Goal: Task Accomplishment & Management: Use online tool/utility

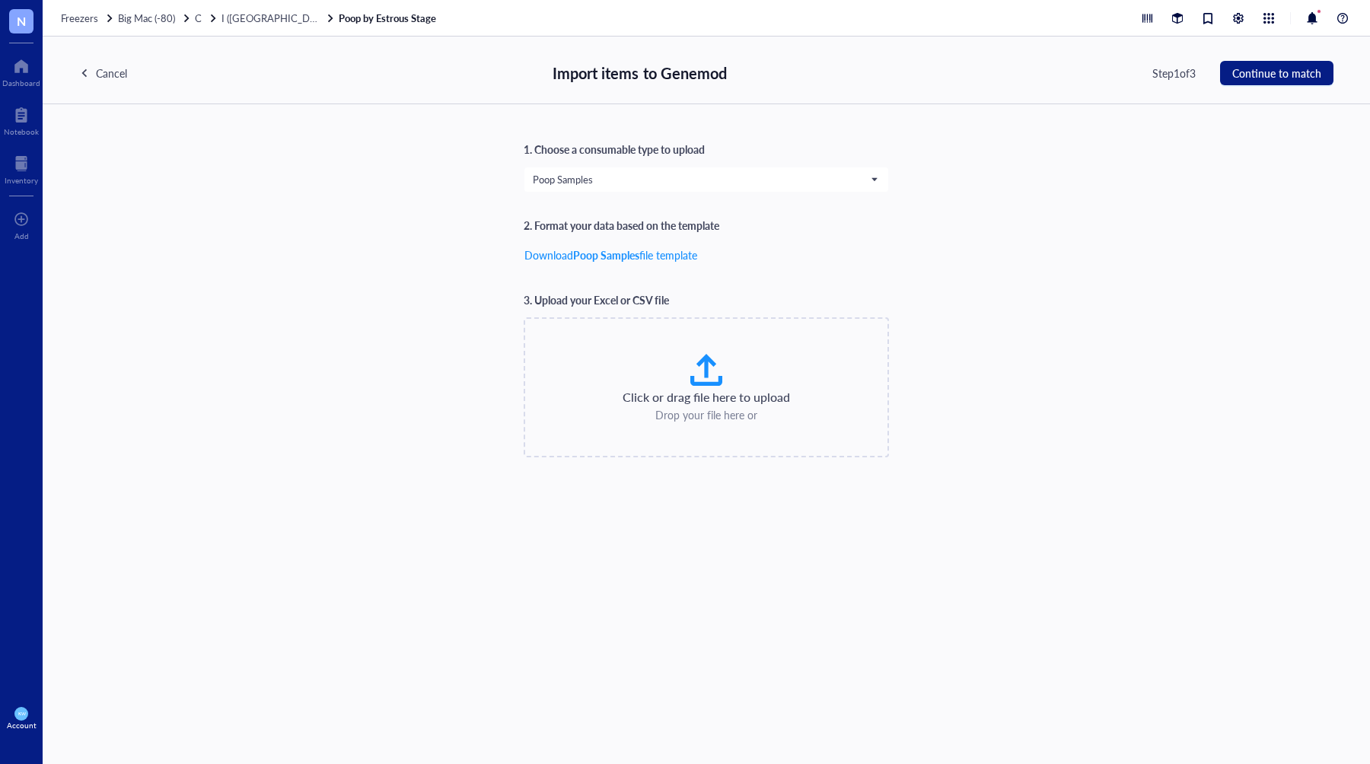
drag, startPoint x: 854, startPoint y: 126, endPoint x: 717, endPoint y: 85, distance: 143.0
click at [851, 124] on div "1. Choose a consumable type to upload Poop Samples 2. Format your data based on…" at bounding box center [706, 434] width 1327 height 660
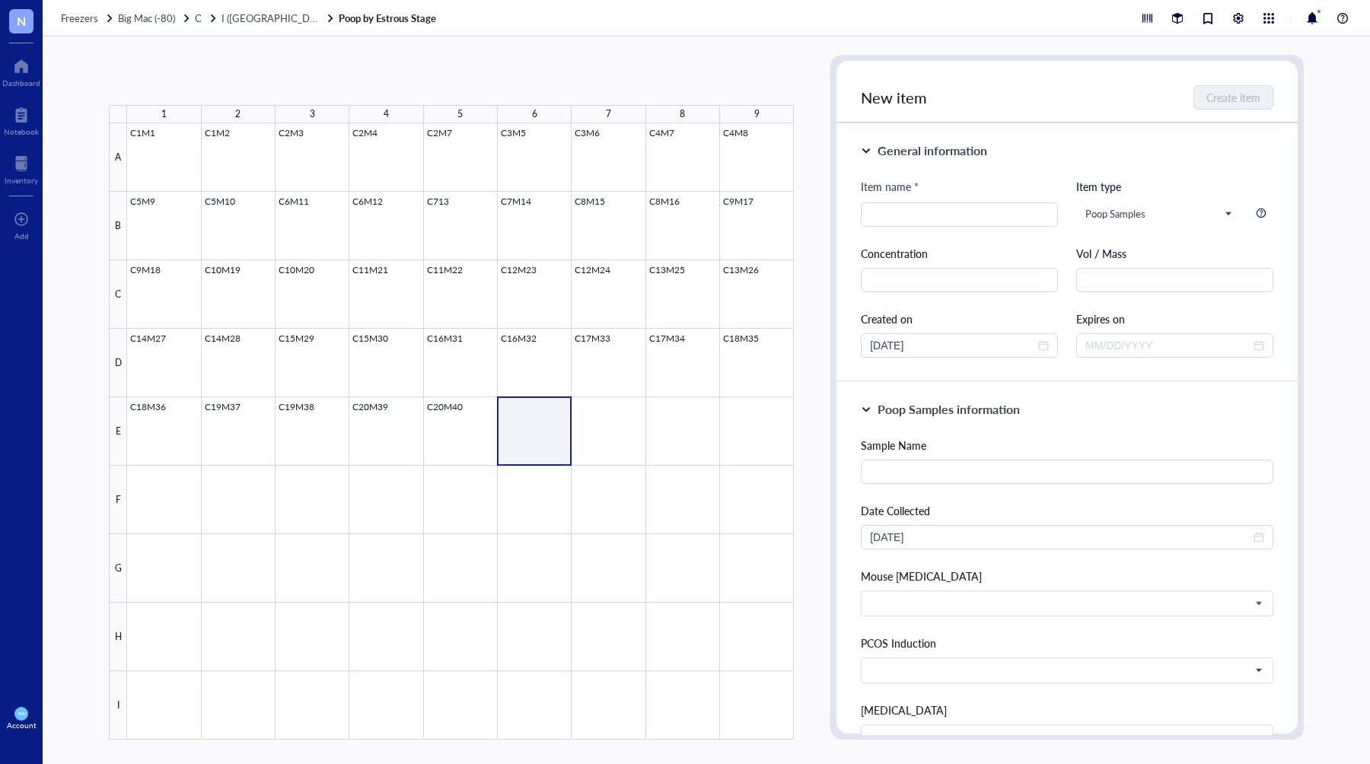
click at [526, 408] on div at bounding box center [460, 431] width 667 height 616
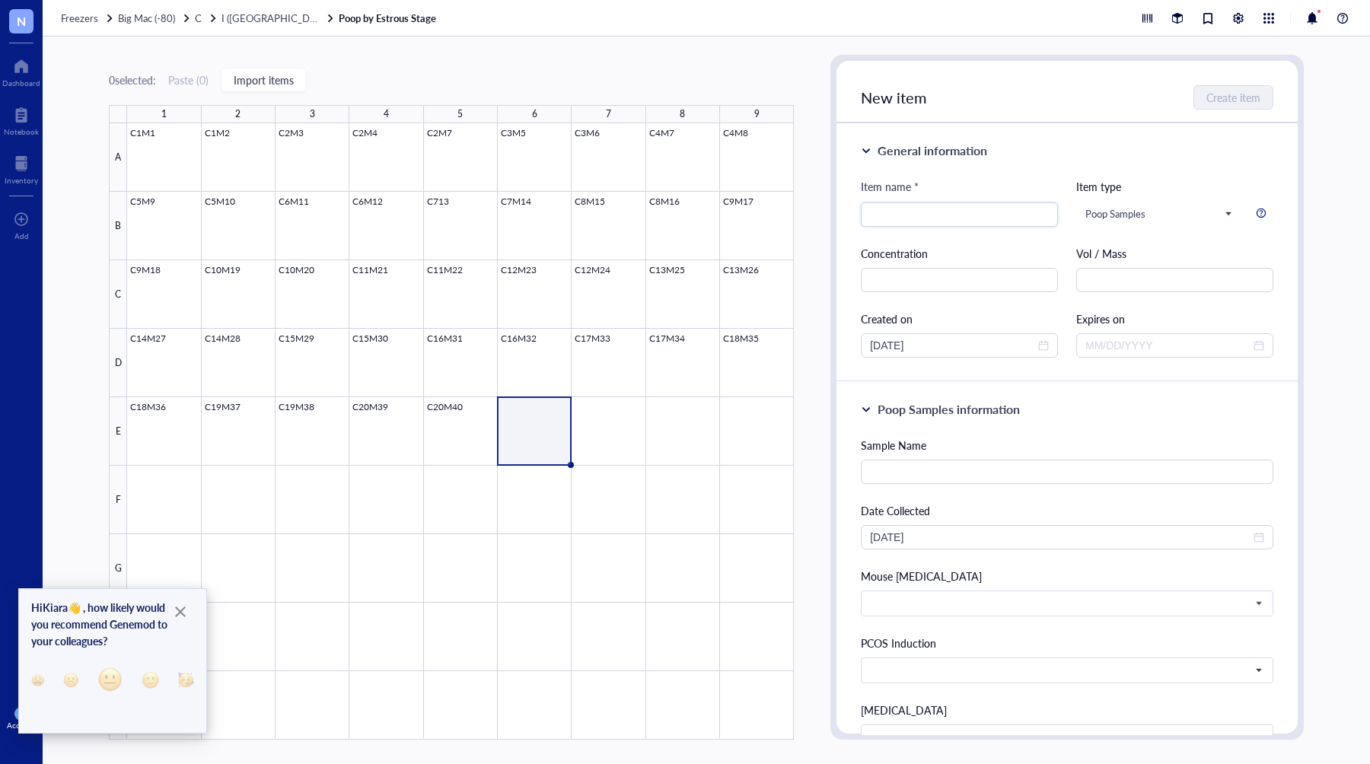
click at [453, 69] on div "0 selected: Paste ( 0 ) Import items 1 2 3 4 5 6 7 8 9 A B C D E F G H I C1M1 C…" at bounding box center [451, 397] width 685 height 685
click at [268, 81] on span "Import items" at bounding box center [264, 80] width 60 height 12
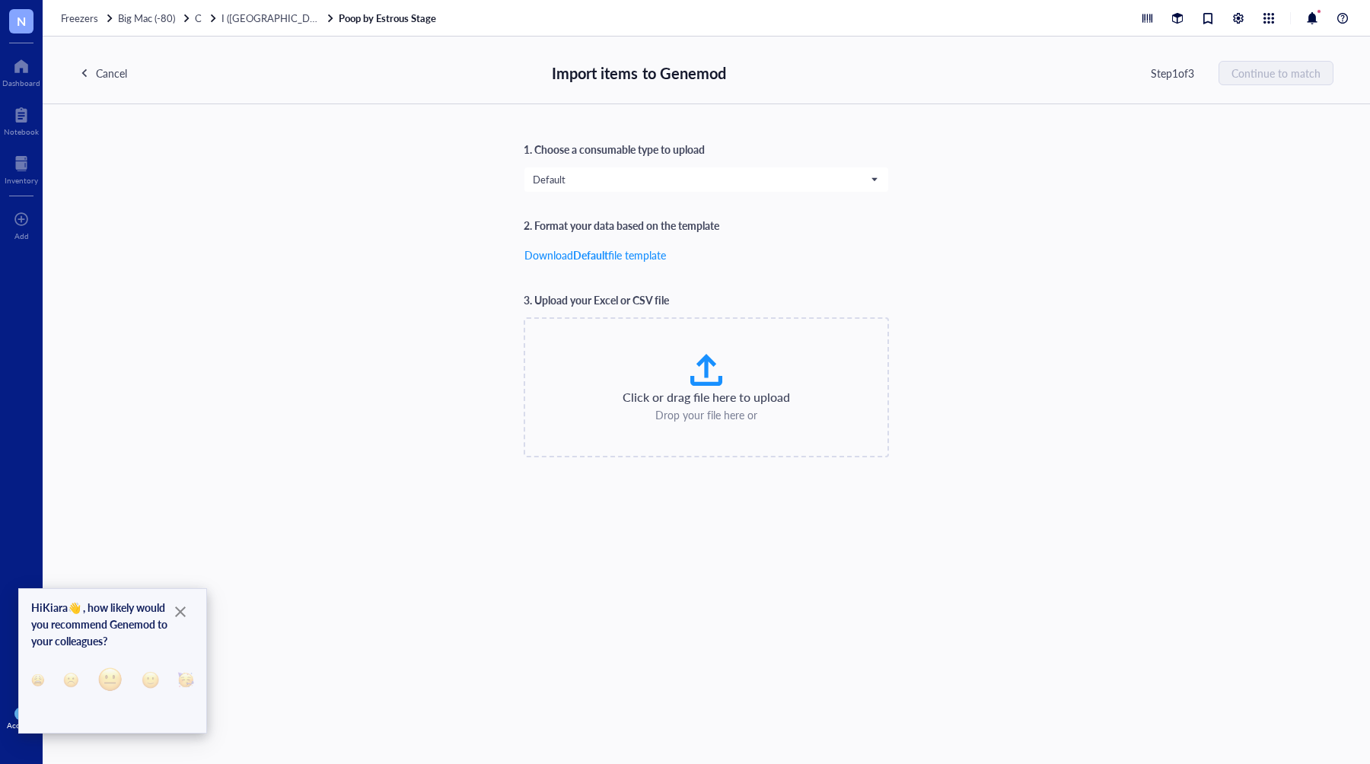
click at [647, 158] on div "1. Choose a consumable type to upload Default" at bounding box center [705, 167] width 365 height 52
click at [639, 179] on span "Default" at bounding box center [705, 180] width 344 height 14
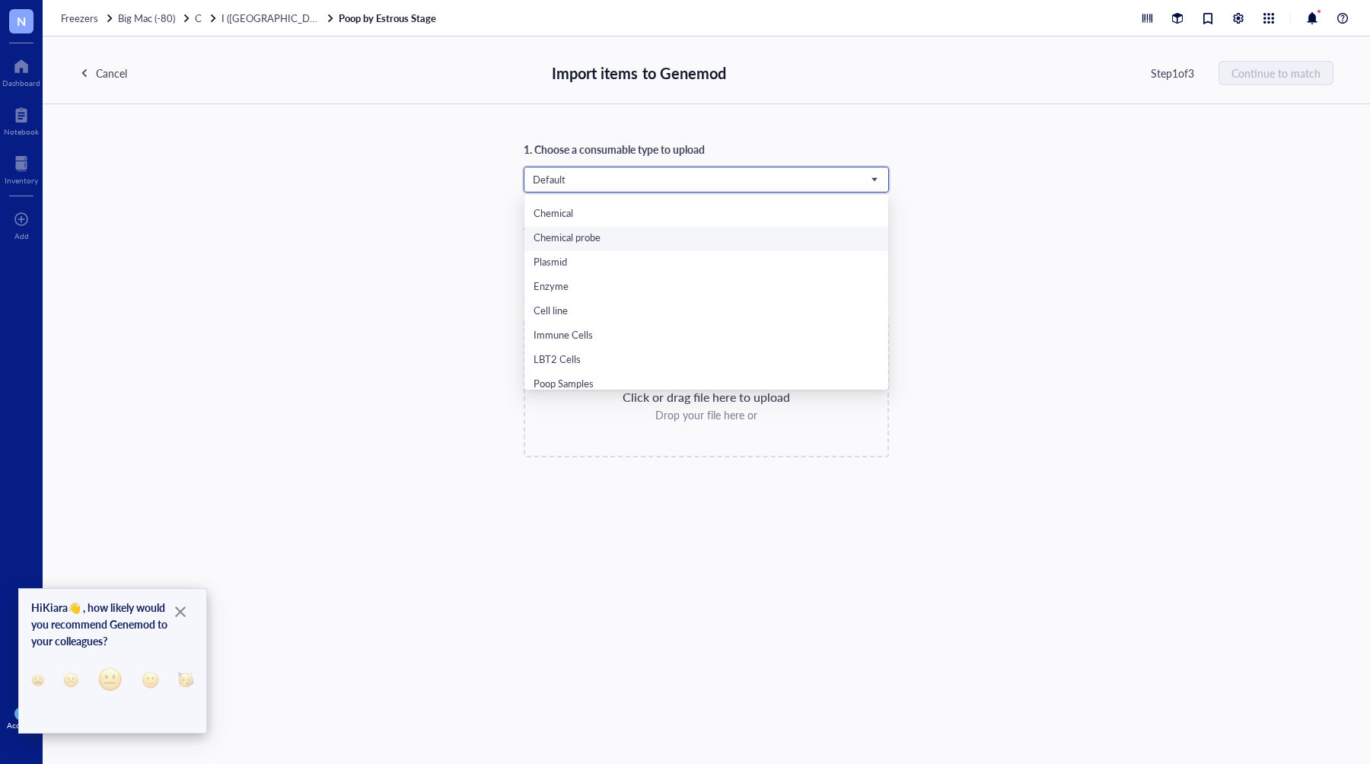
scroll to position [97, 0]
click at [687, 377] on div "Poop Samples" at bounding box center [705, 377] width 345 height 17
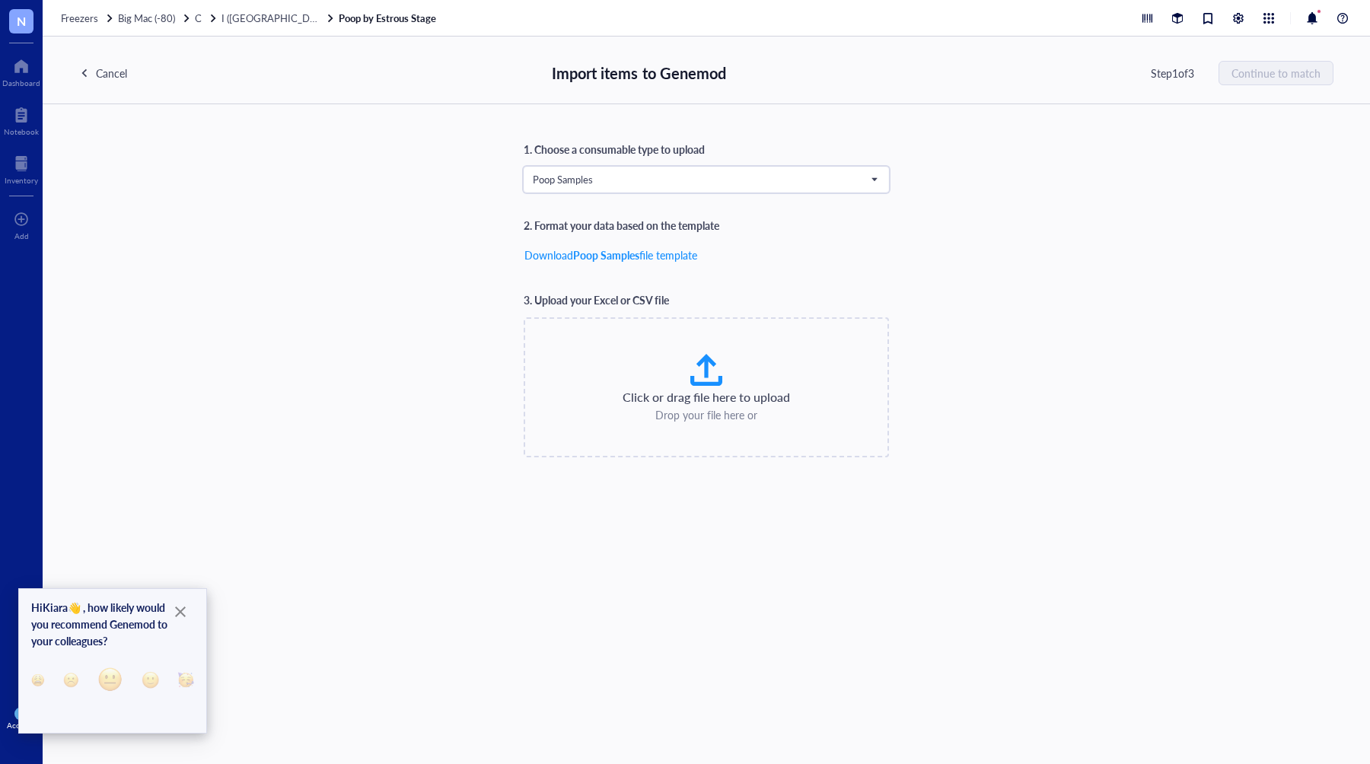
click at [1054, 251] on div "1. Choose a consumable type to upload Poop Samples Poop Samples Default Primer …" at bounding box center [706, 299] width 1254 height 317
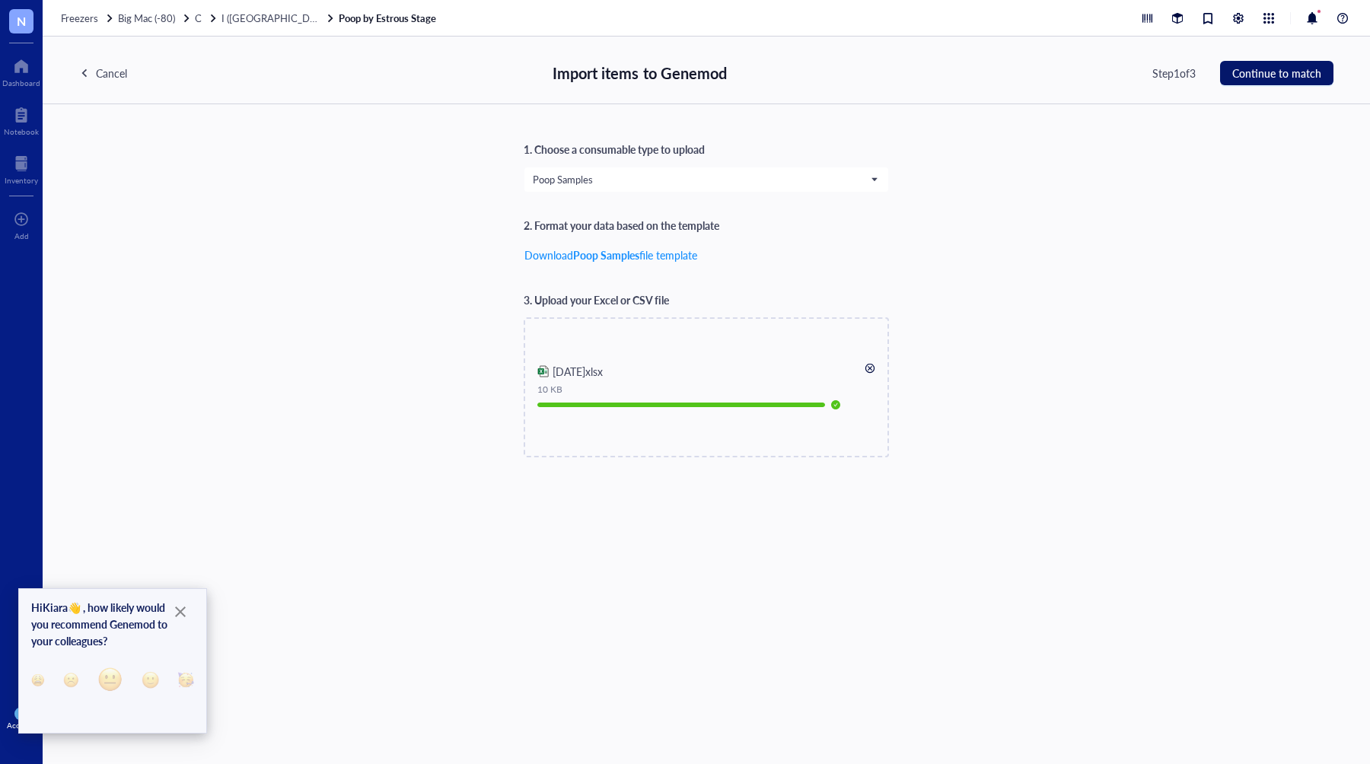
click at [1264, 67] on span "Continue to match" at bounding box center [1276, 73] width 89 height 12
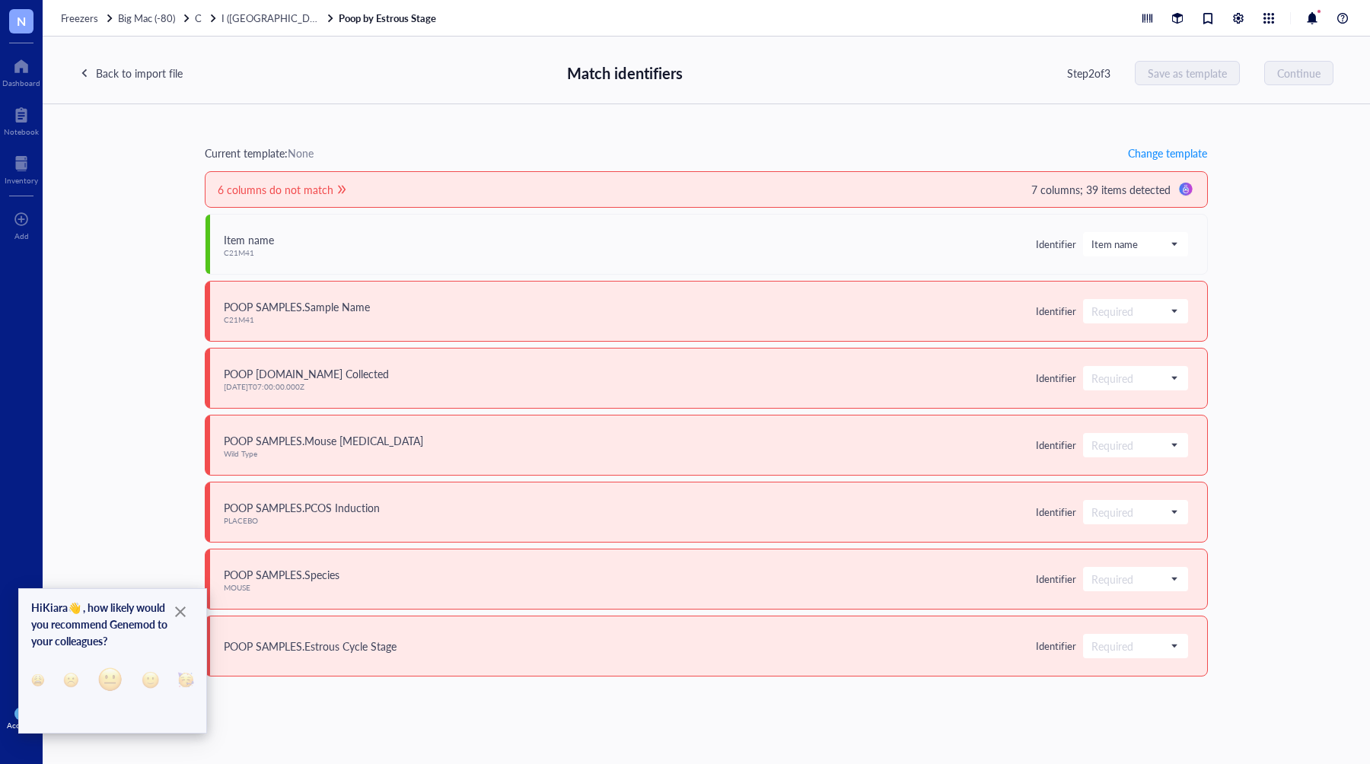
click at [161, 75] on div "Back to import file" at bounding box center [139, 73] width 87 height 17
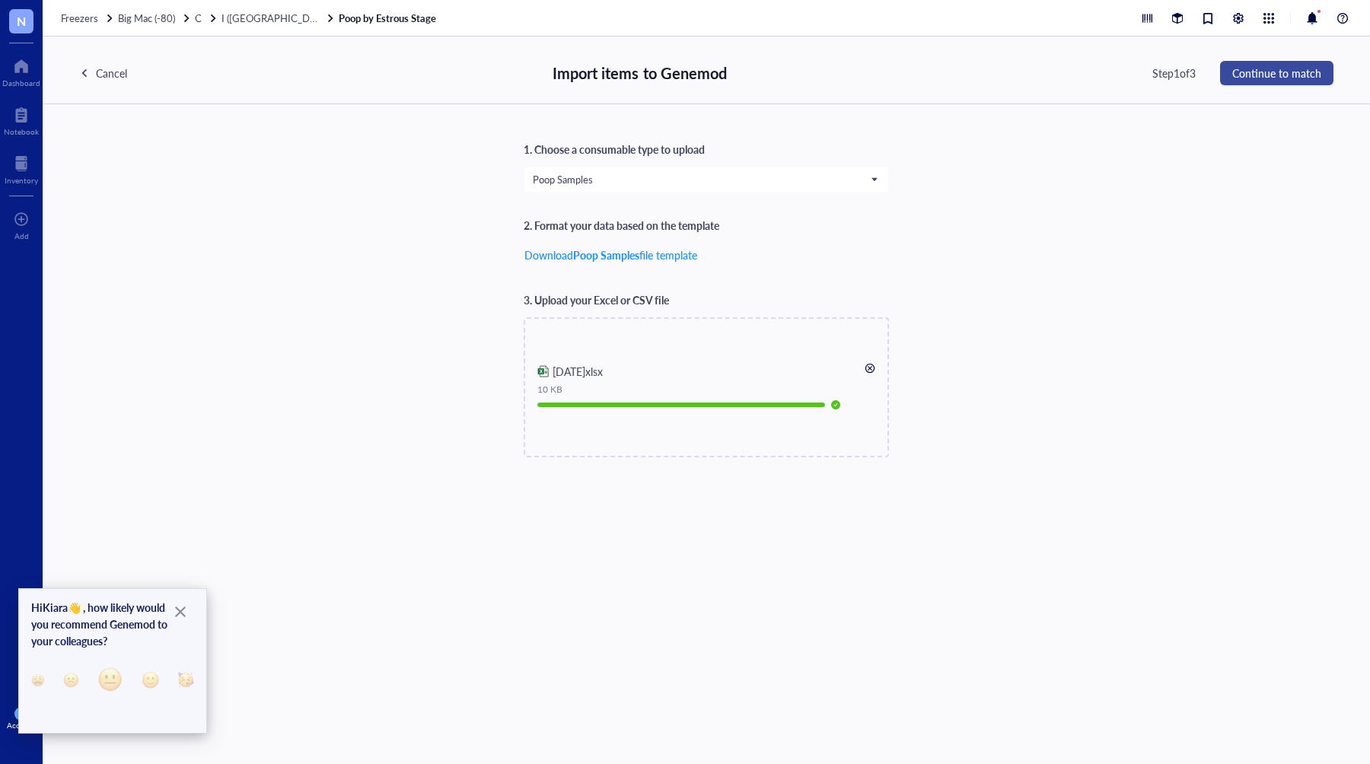
click at [1302, 68] on span "Continue to match" at bounding box center [1276, 73] width 89 height 12
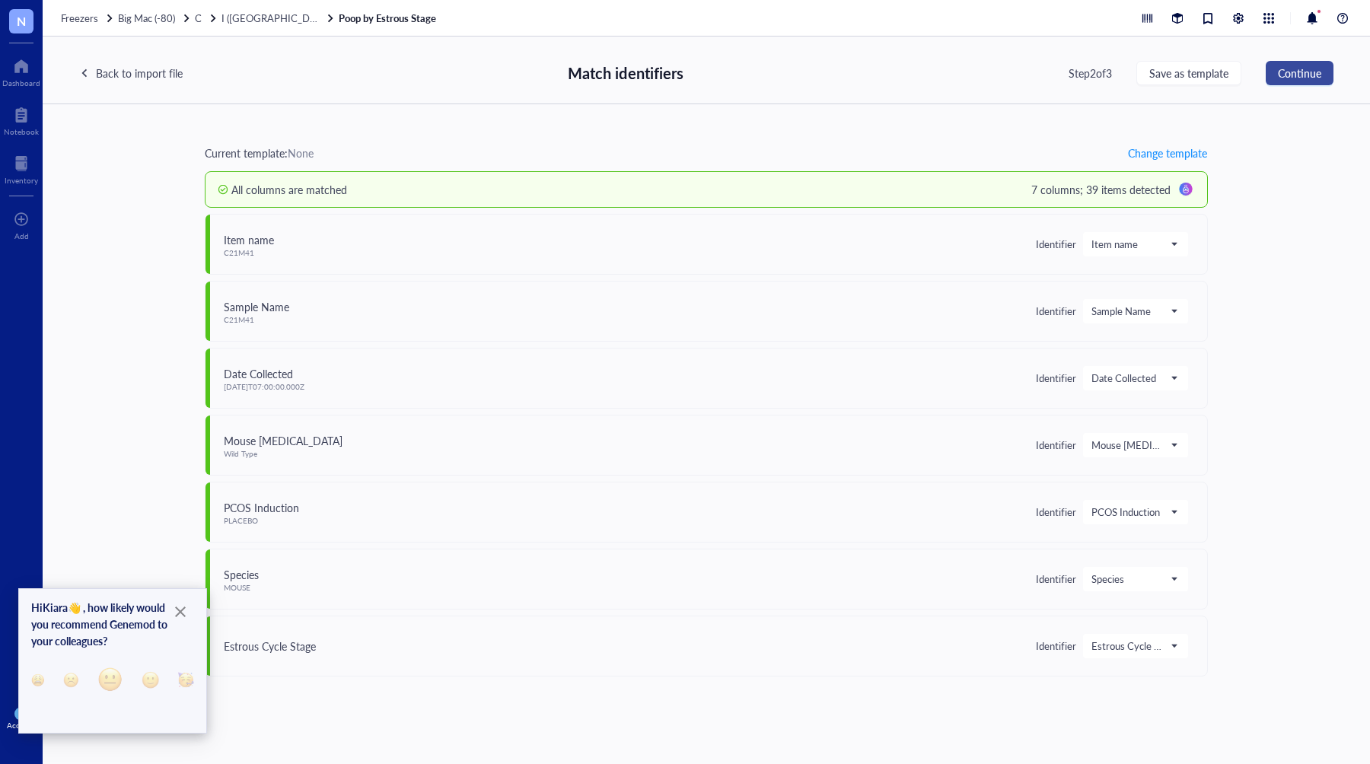
click at [1289, 81] on button "Continue" at bounding box center [1299, 73] width 68 height 24
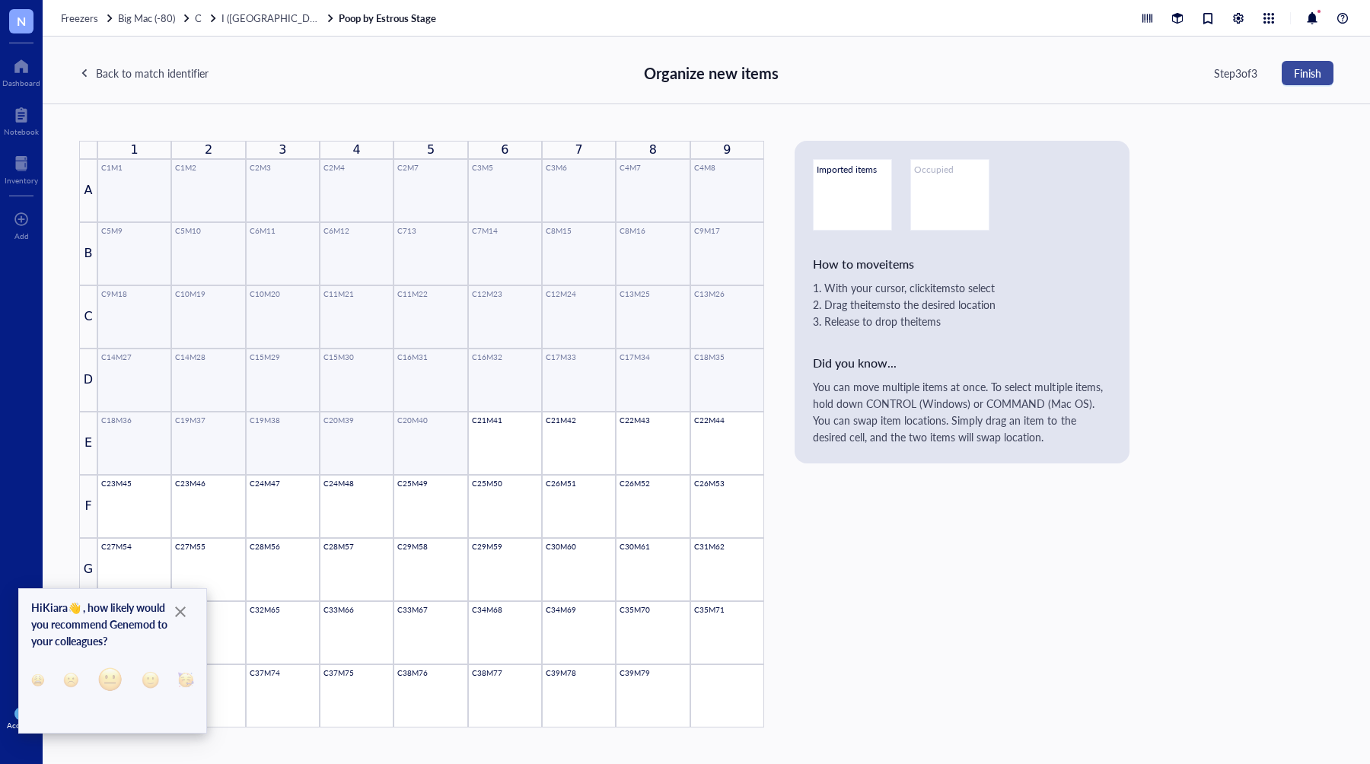
click at [1302, 74] on span "Finish" at bounding box center [1306, 73] width 27 height 12
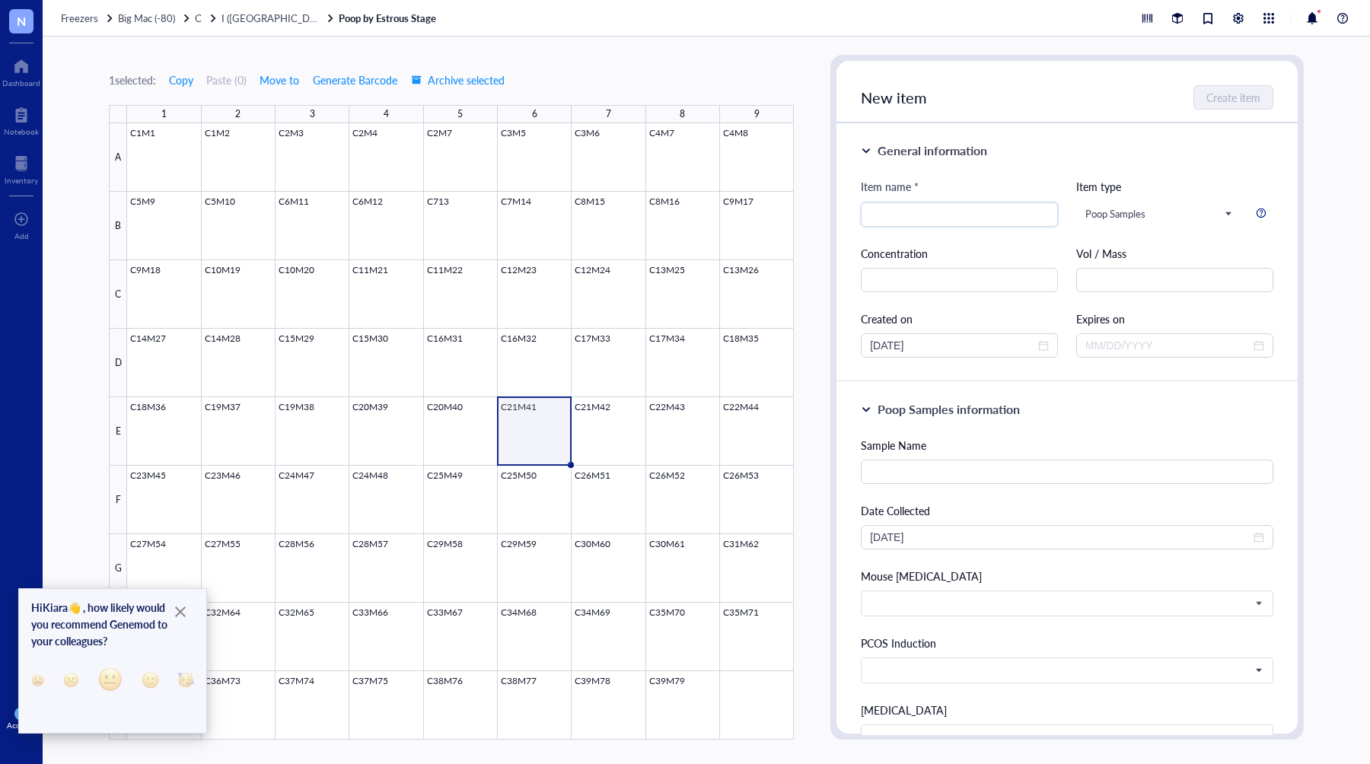
click at [182, 612] on icon "Close" at bounding box center [180, 611] width 11 height 11
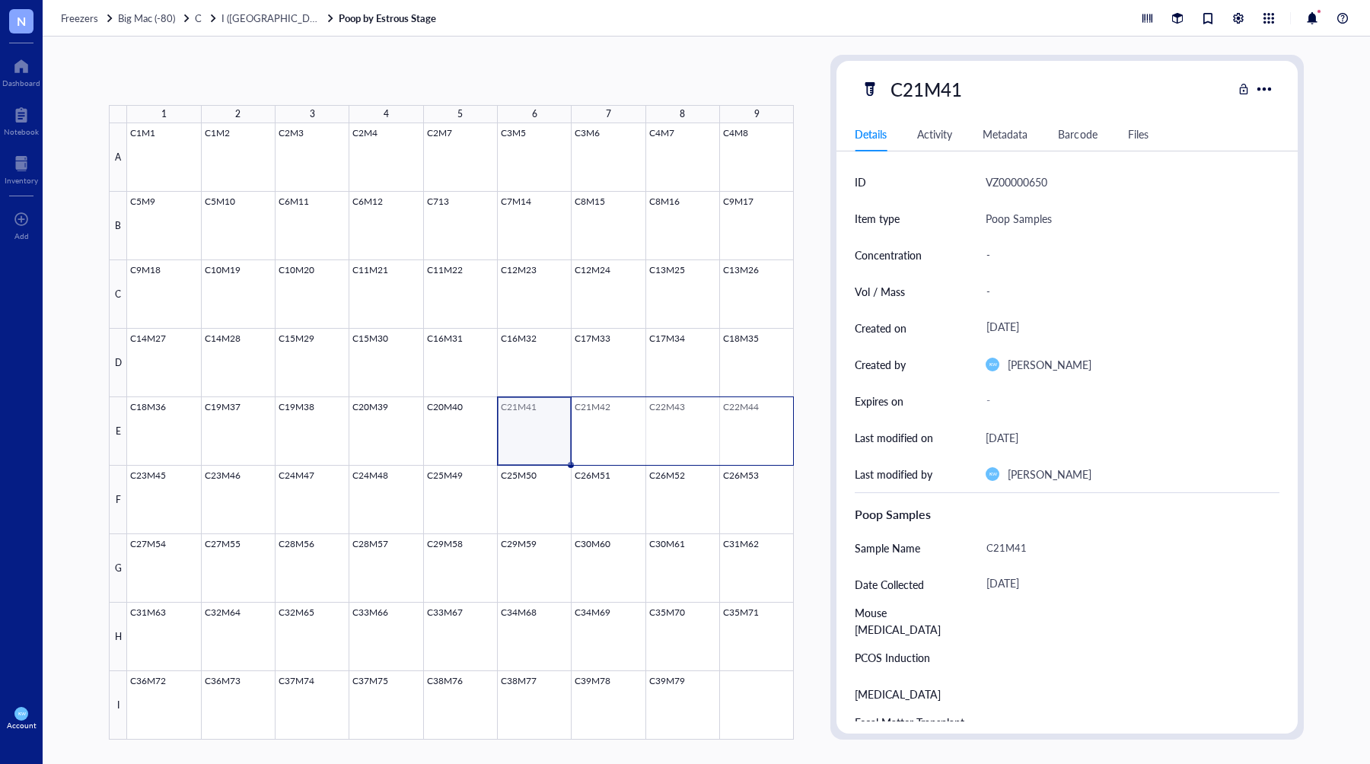
drag, startPoint x: 554, startPoint y: 423, endPoint x: 733, endPoint y: 445, distance: 180.2
click at [754, 442] on div at bounding box center [460, 431] width 667 height 616
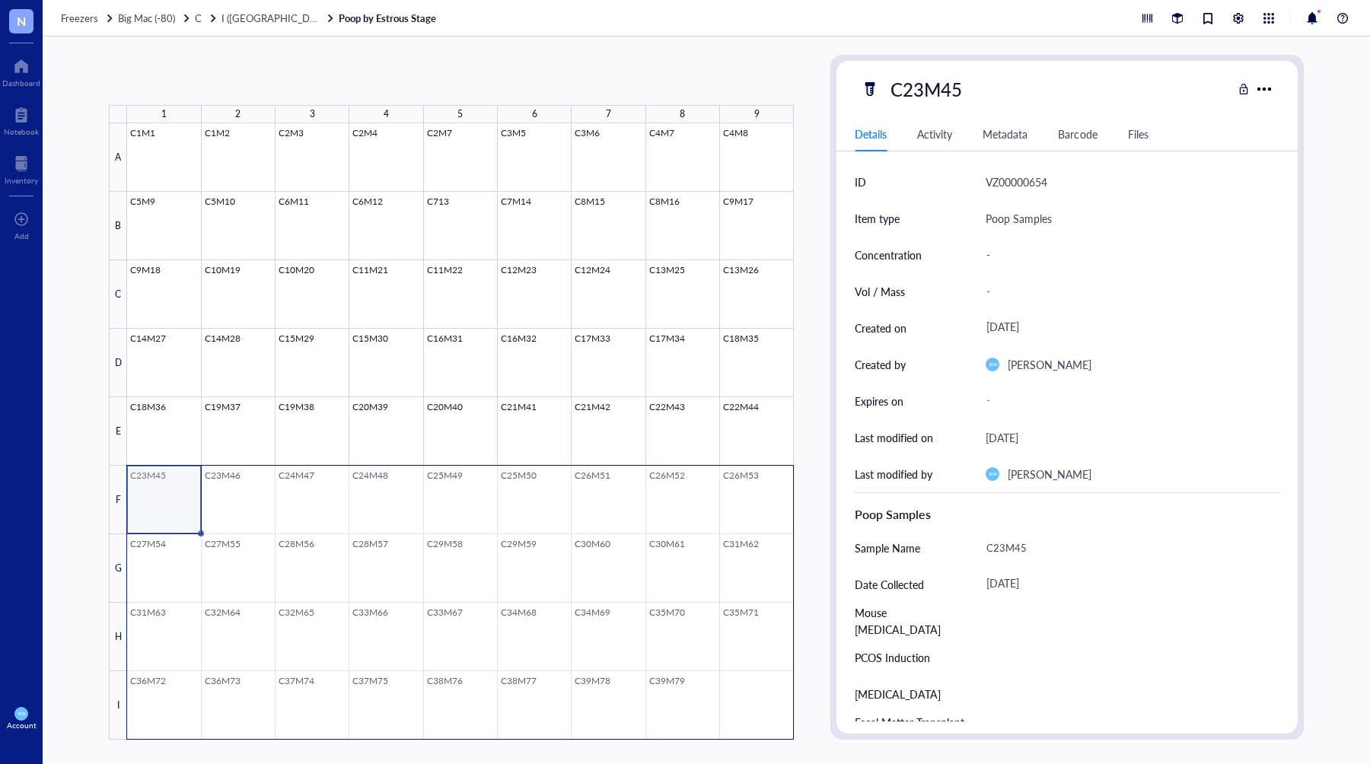
drag, startPoint x: 310, startPoint y: 496, endPoint x: 755, endPoint y: 683, distance: 482.9
click at [755, 683] on div at bounding box center [460, 431] width 667 height 616
drag, startPoint x: 534, startPoint y: 428, endPoint x: 708, endPoint y: 445, distance: 175.0
click at [734, 440] on div at bounding box center [460, 431] width 667 height 616
drag, startPoint x: 179, startPoint y: 488, endPoint x: 768, endPoint y: 688, distance: 622.4
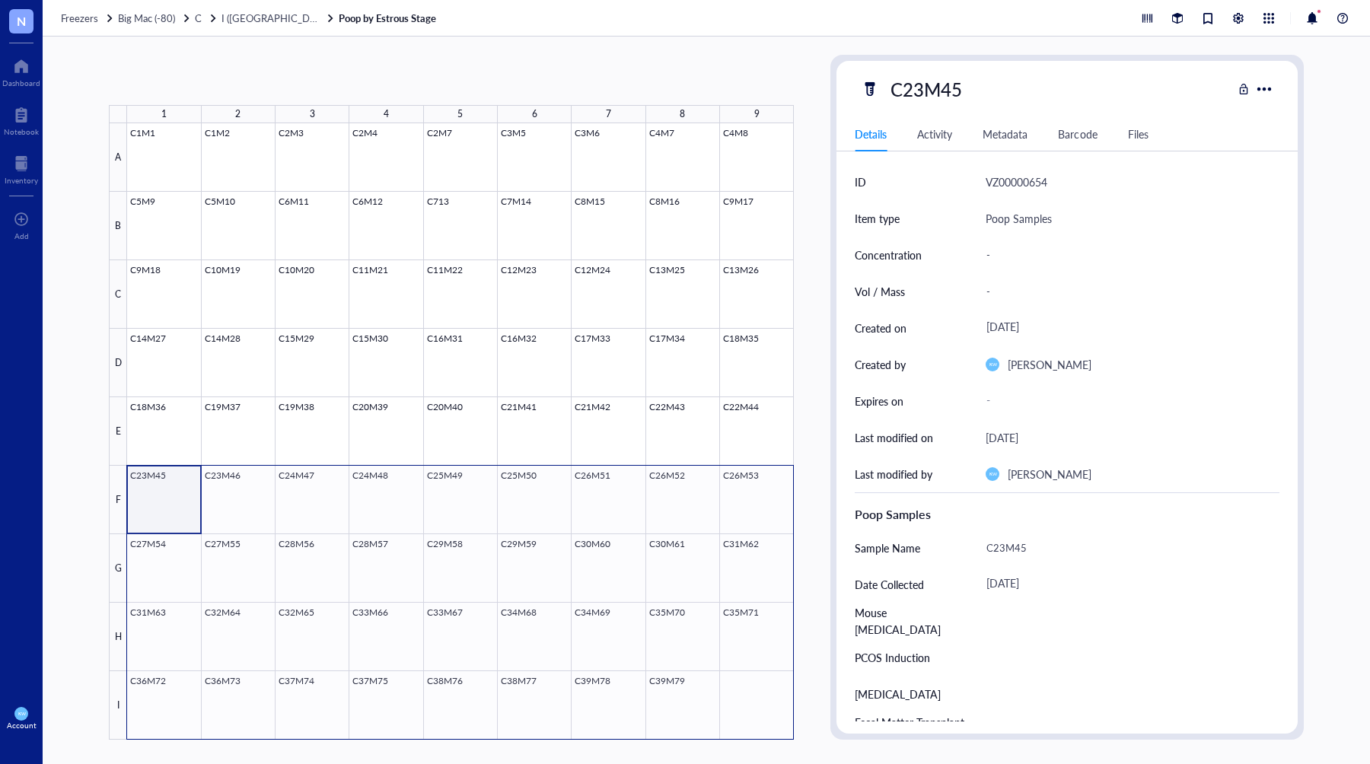
click at [768, 690] on div at bounding box center [460, 431] width 667 height 616
click at [358, 85] on span "Generate Barcode" at bounding box center [361, 80] width 84 height 12
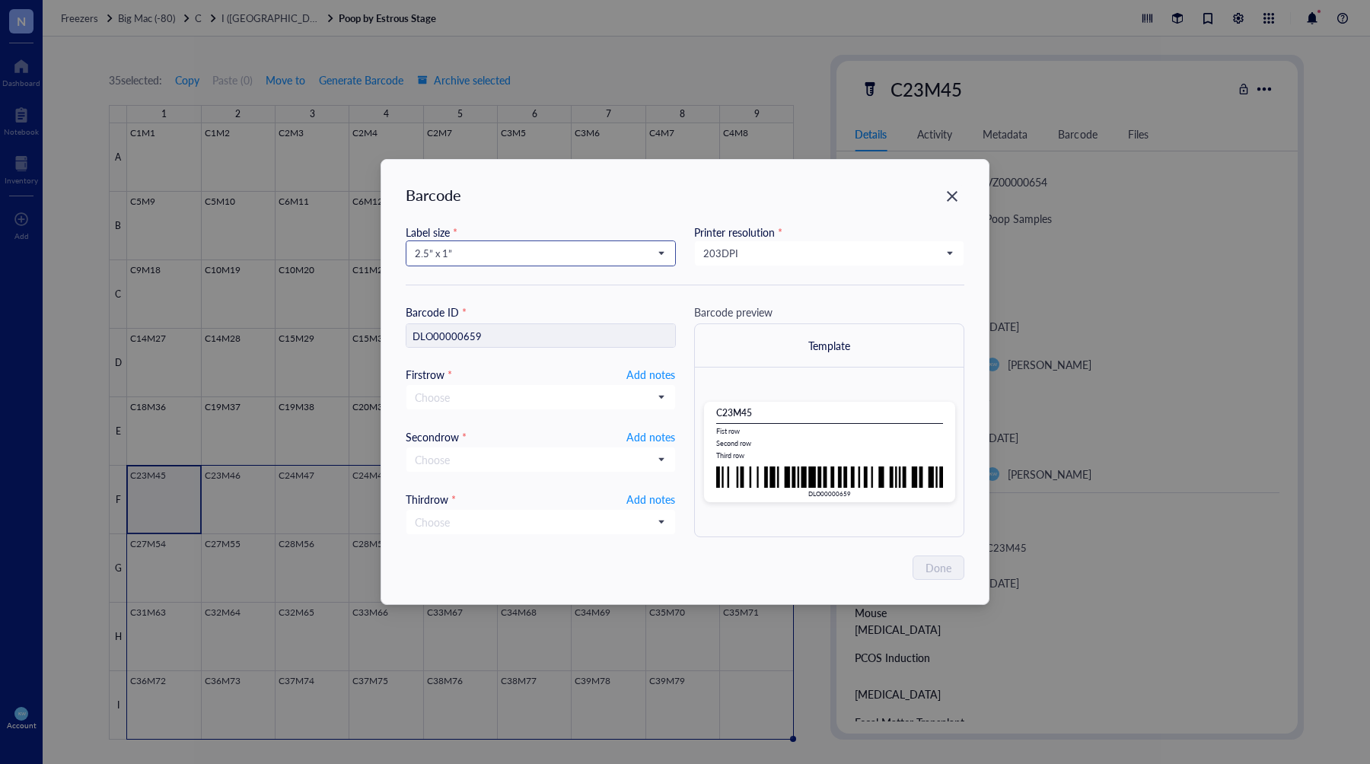
click at [638, 260] on input "search" at bounding box center [534, 253] width 238 height 23
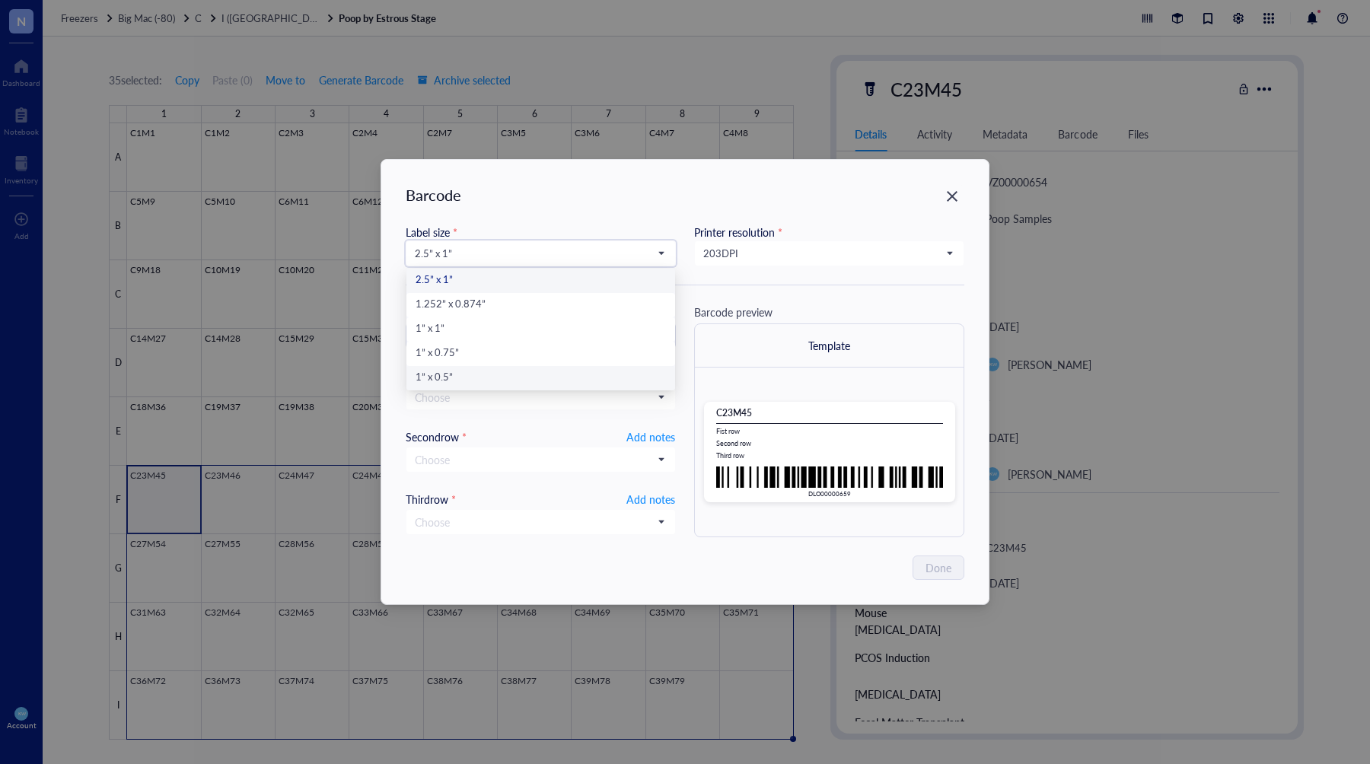
click at [442, 377] on div "1” x 0.5”" at bounding box center [540, 378] width 250 height 17
type input "DLO00000659"
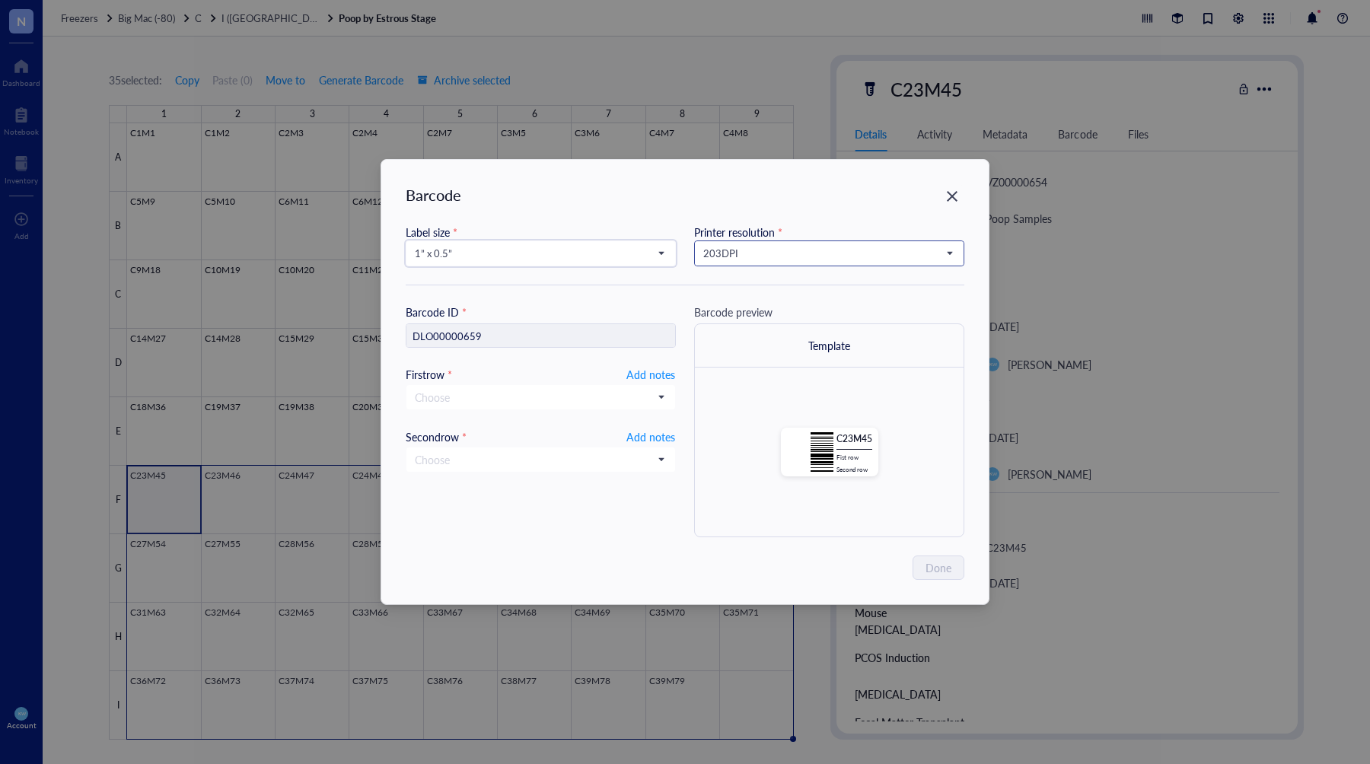
click at [774, 246] on input "search" at bounding box center [822, 253] width 238 height 23
click at [746, 303] on div "300 DPI" at bounding box center [829, 305] width 250 height 17
click at [660, 380] on span "Add notes" at bounding box center [650, 374] width 49 height 18
click at [596, 400] on input "text" at bounding box center [540, 397] width 269 height 24
type input "10.13.2025"
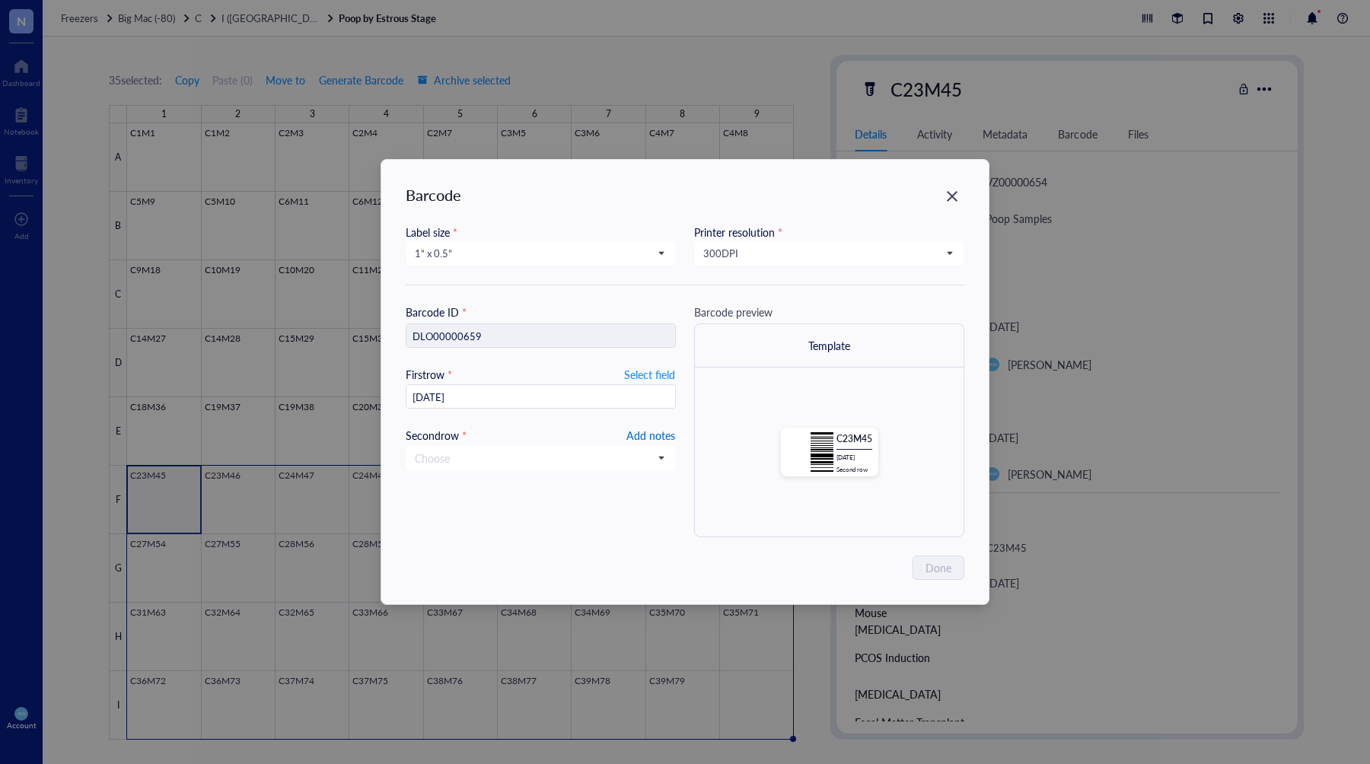
click at [650, 429] on span "Add notes" at bounding box center [650, 435] width 49 height 18
click at [927, 562] on span "Done" at bounding box center [939, 567] width 26 height 17
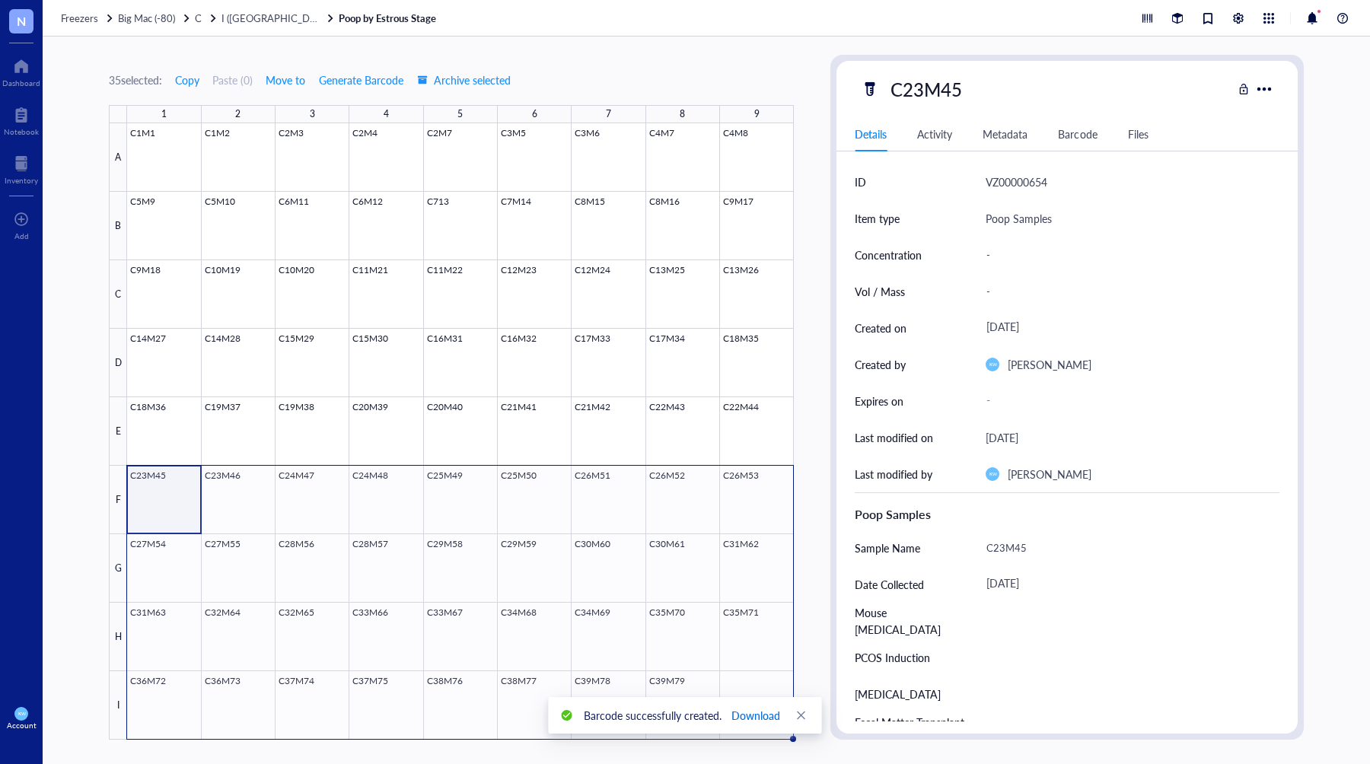
click at [765, 714] on span "Download" at bounding box center [755, 715] width 49 height 17
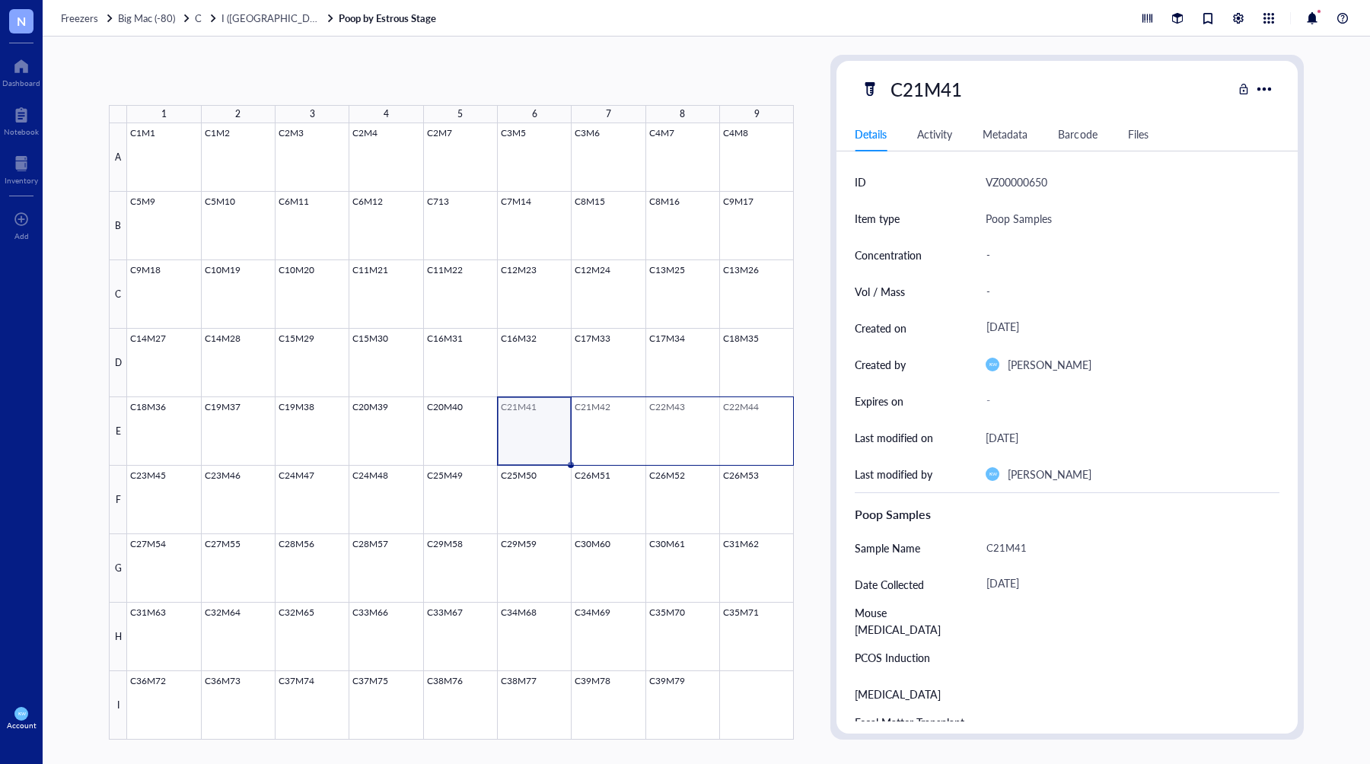
drag, startPoint x: 640, startPoint y: 422, endPoint x: 756, endPoint y: 417, distance: 116.5
click at [756, 417] on div at bounding box center [460, 431] width 667 height 616
click at [348, 71] on button "Generate Barcode" at bounding box center [355, 80] width 86 height 24
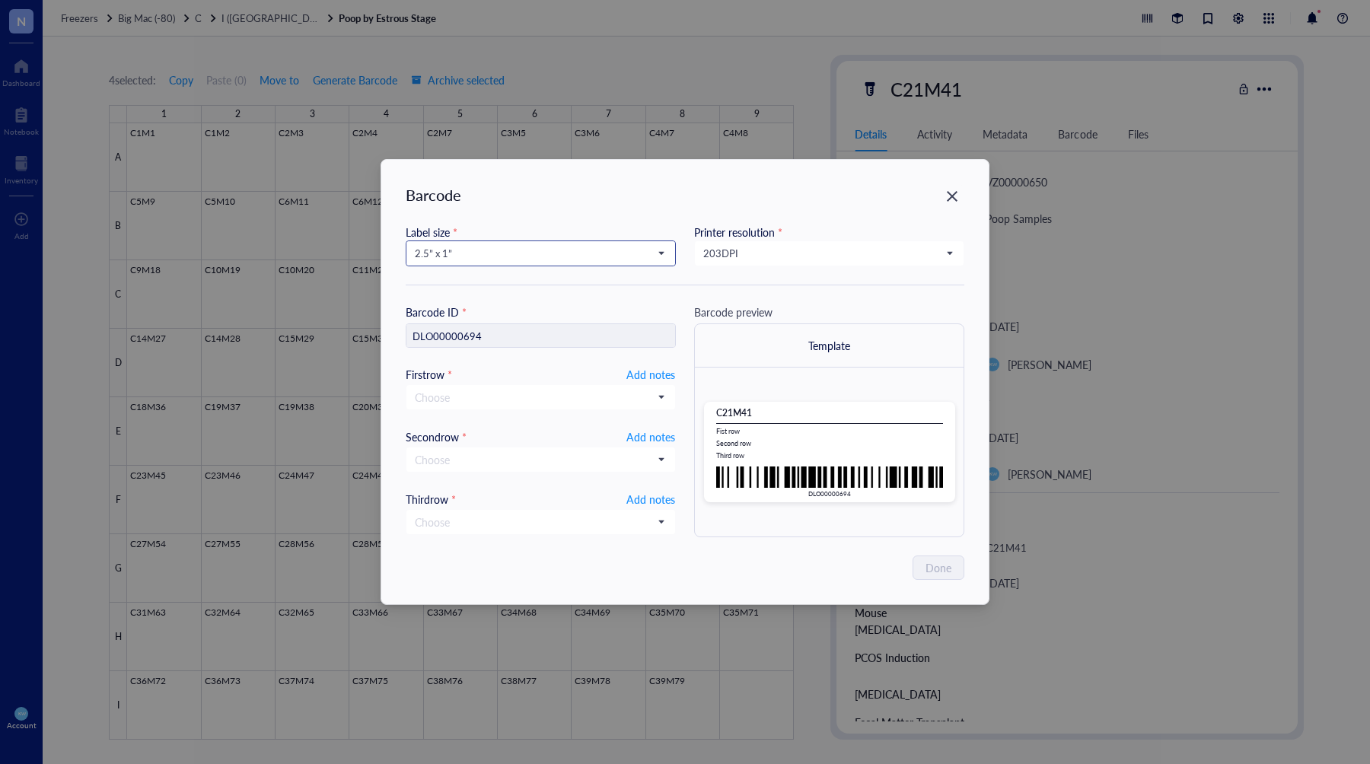
click at [496, 262] on input "search" at bounding box center [534, 253] width 238 height 23
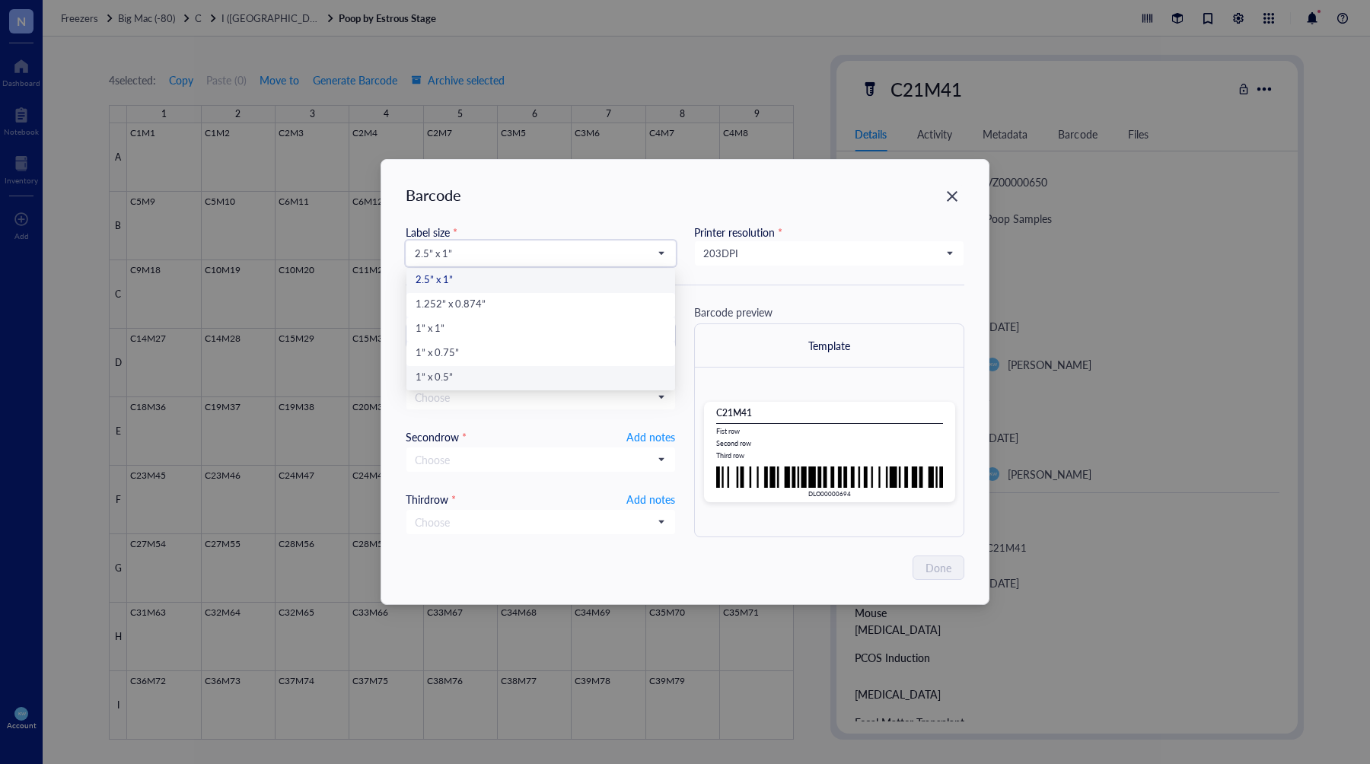
drag, startPoint x: 460, startPoint y: 379, endPoint x: 574, endPoint y: 347, distance: 118.5
click at [459, 379] on div "1” x 0.5”" at bounding box center [540, 378] width 250 height 17
type input "DLO00000694"
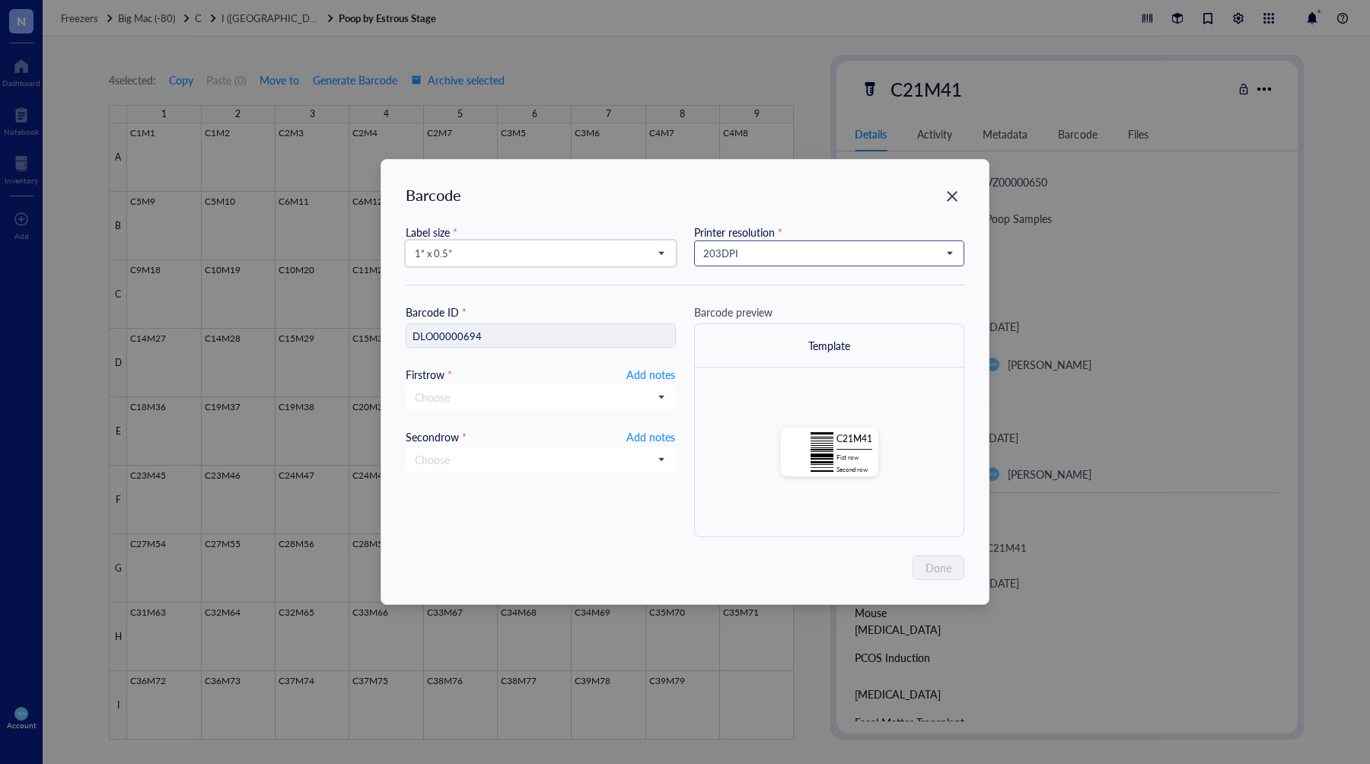
click at [787, 252] on span "203 DPI" at bounding box center [827, 254] width 249 height 14
click at [754, 309] on div "300 DPI" at bounding box center [829, 305] width 250 height 17
click at [641, 364] on div "Barcode ID * DLO00000694 First row * Add notes Choose Second row * Add notes Ch…" at bounding box center [541, 421] width 270 height 234
click at [638, 375] on span "Add notes" at bounding box center [650, 374] width 49 height 18
click at [597, 392] on input "text" at bounding box center [540, 397] width 269 height 24
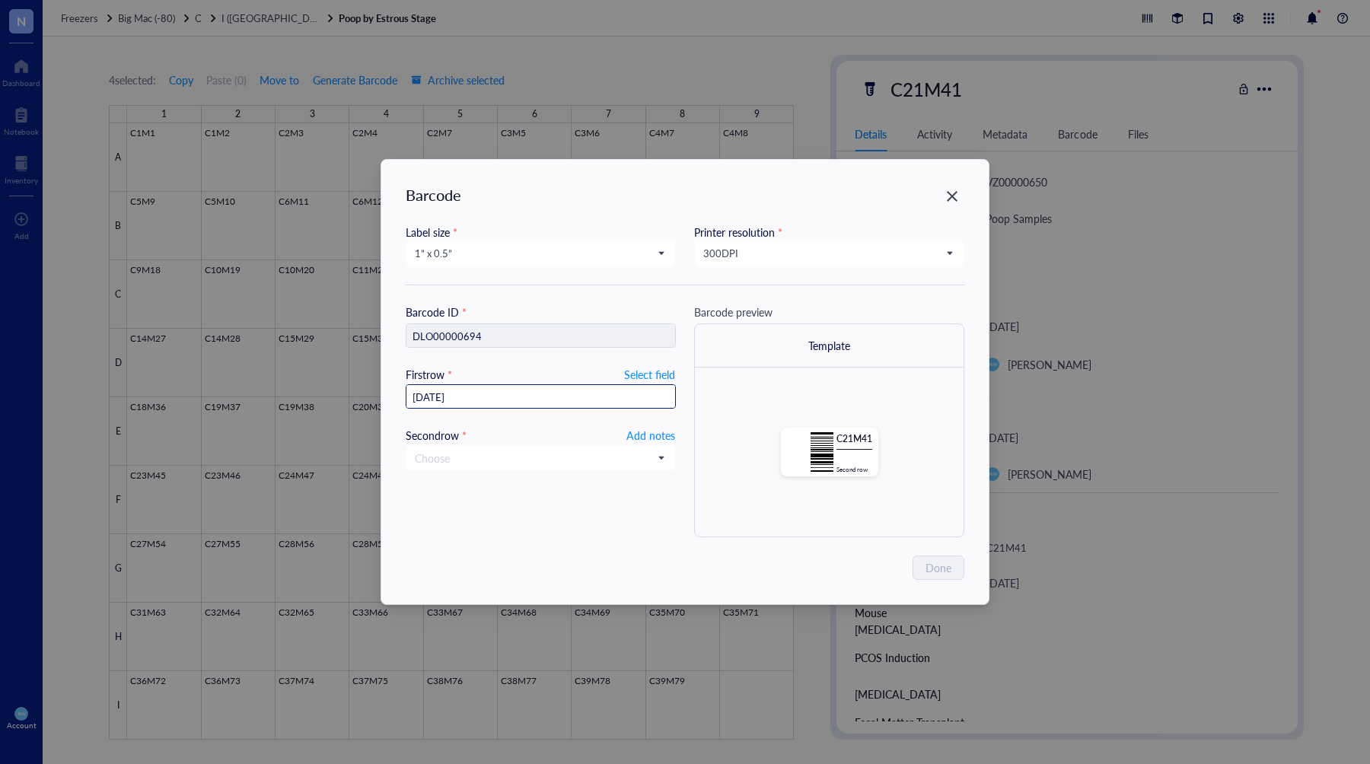
type input "10.13.202"
type input "10.13.2025"
click at [660, 435] on span "Add notes" at bounding box center [650, 435] width 49 height 18
click at [932, 565] on span "Done" at bounding box center [939, 567] width 26 height 17
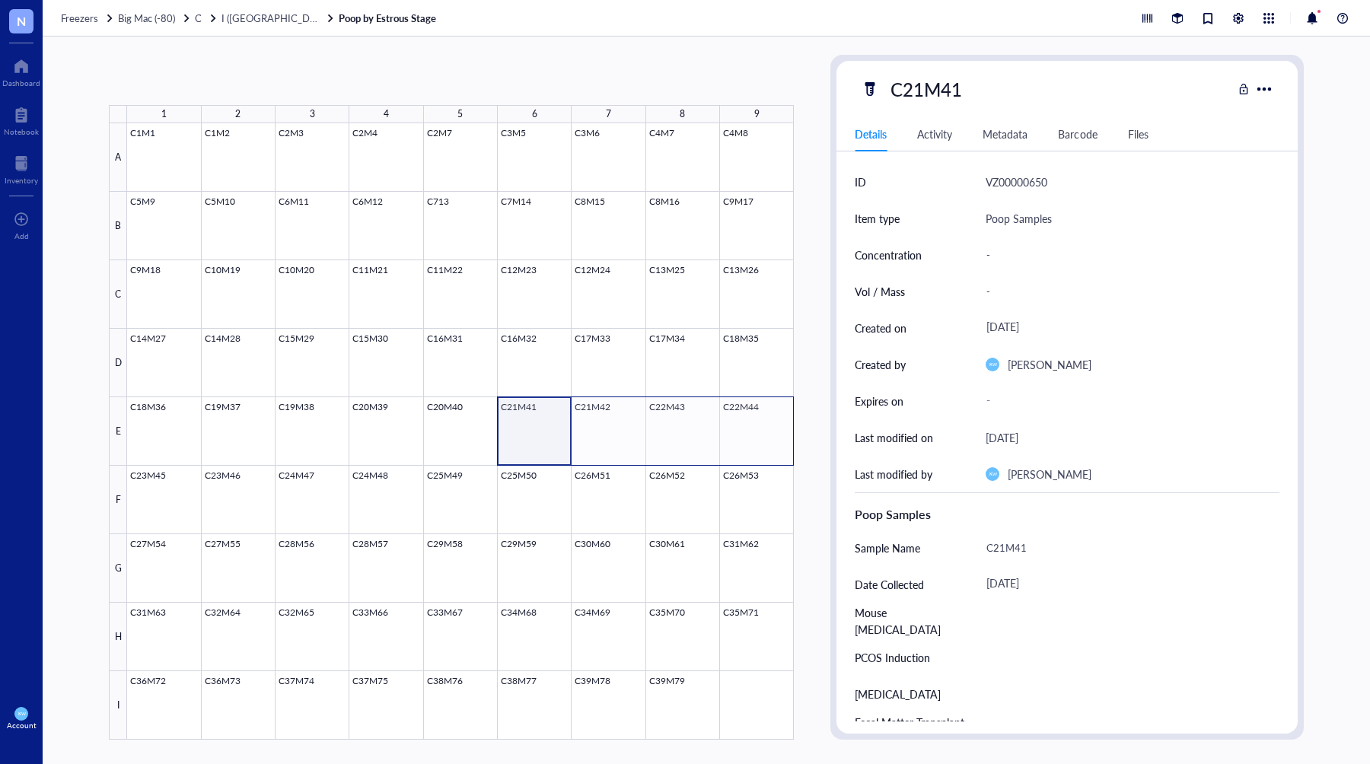
drag, startPoint x: 556, startPoint y: 439, endPoint x: 776, endPoint y: 434, distance: 219.9
click at [776, 434] on div at bounding box center [460, 431] width 667 height 616
click at [348, 78] on span "Generate Barcode" at bounding box center [355, 80] width 84 height 12
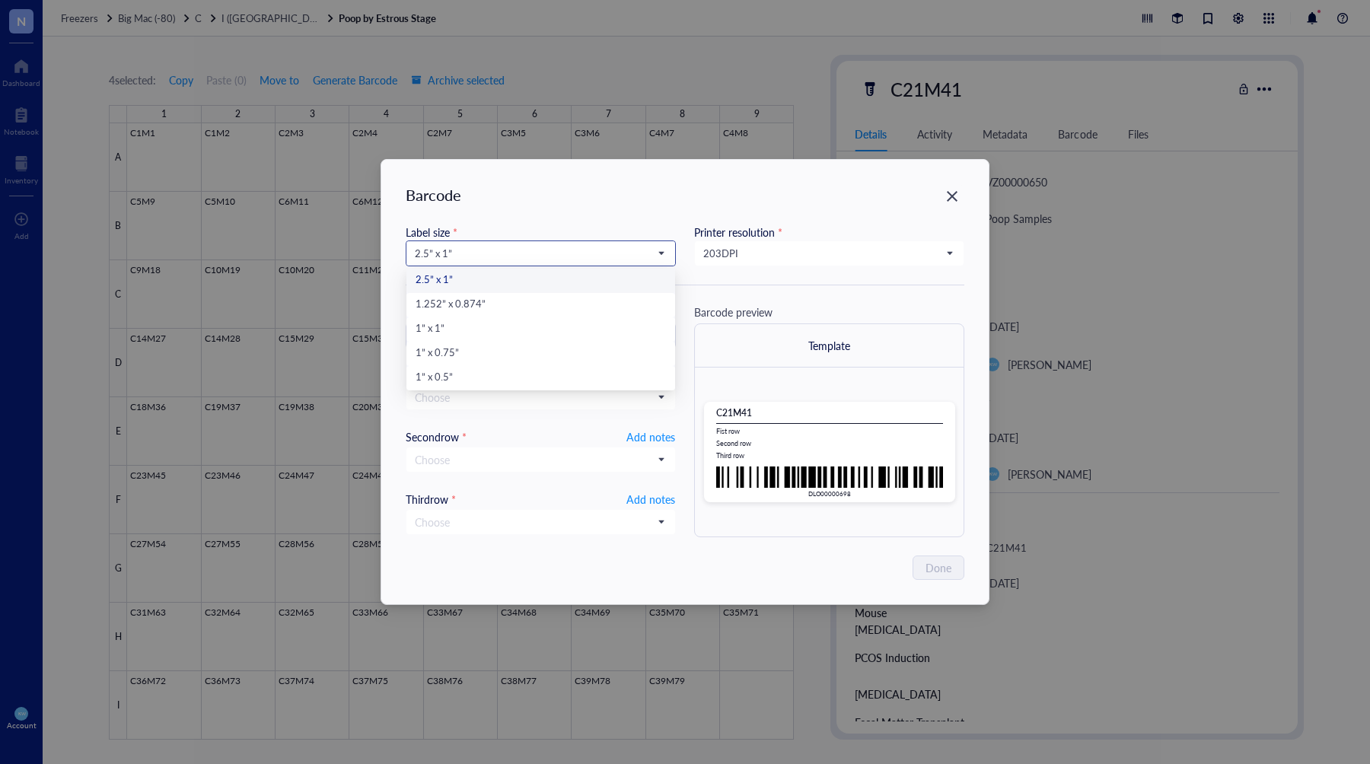
click at [511, 254] on span "2.5” x 1”" at bounding box center [539, 254] width 249 height 14
click at [485, 374] on div "1” x 0.5”" at bounding box center [540, 378] width 250 height 17
type input "DLO00000698"
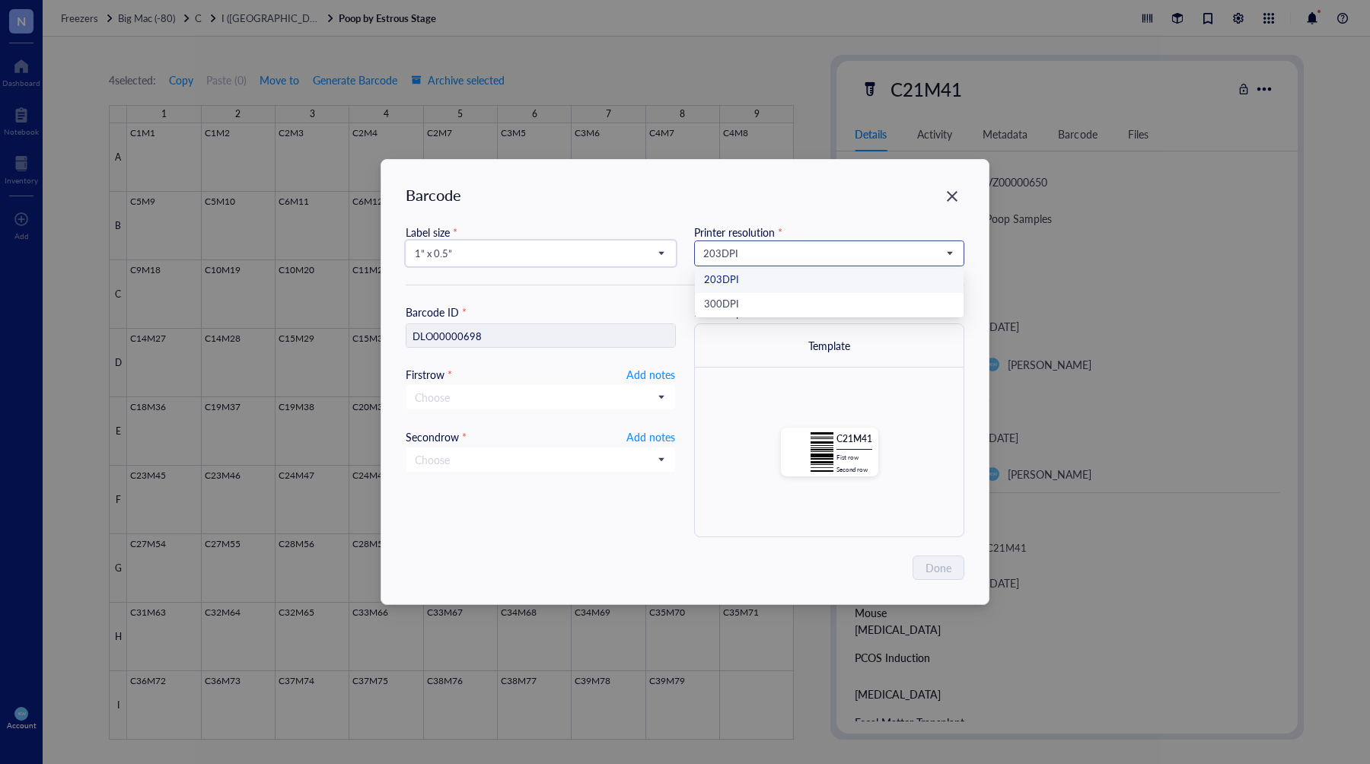
click at [763, 256] on span "203 DPI" at bounding box center [827, 254] width 249 height 14
click at [766, 298] on div "300 DPI" at bounding box center [829, 305] width 250 height 17
click at [647, 372] on span "Add notes" at bounding box center [650, 374] width 49 height 18
click at [653, 441] on span "Add notes" at bounding box center [650, 435] width 49 height 18
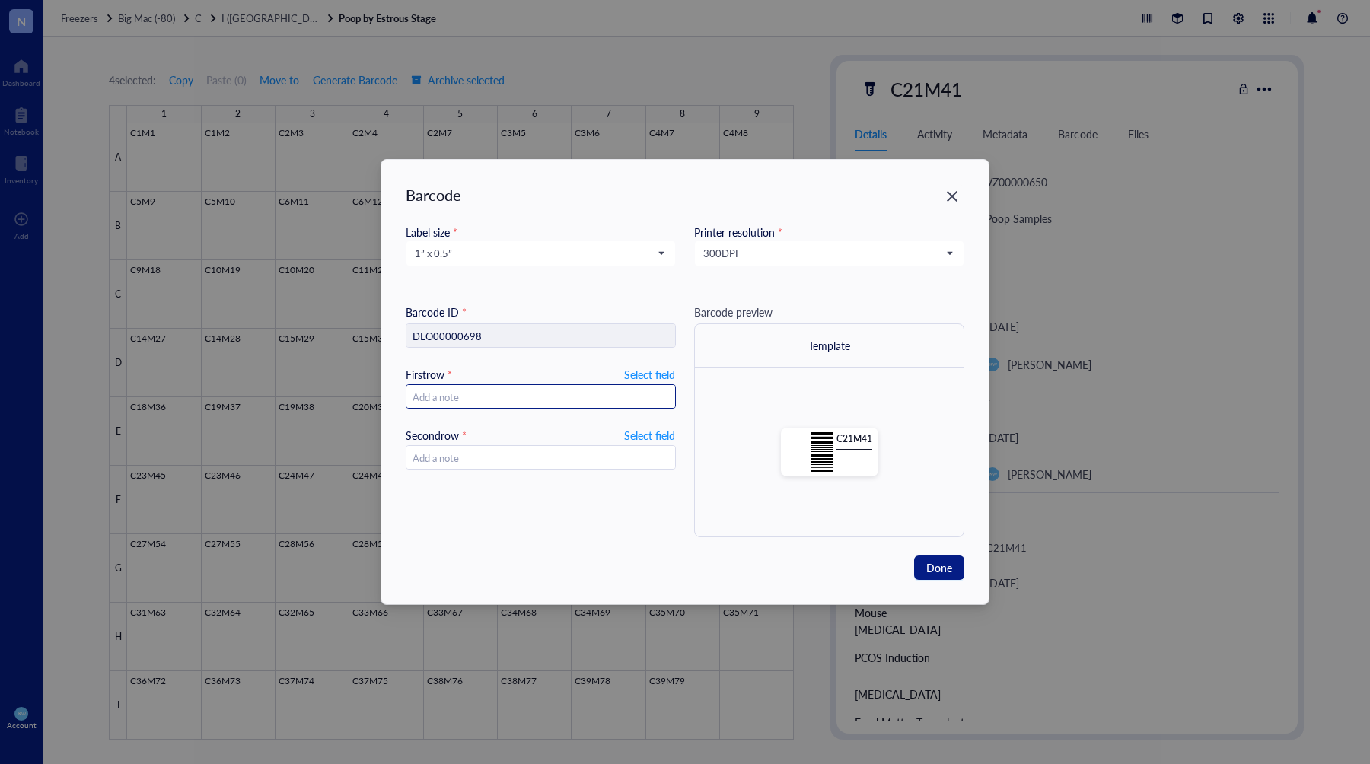
click at [584, 399] on input "text" at bounding box center [540, 397] width 269 height 24
click at [670, 433] on span "Select field" at bounding box center [649, 435] width 51 height 18
click at [670, 433] on span "Add notes" at bounding box center [650, 435] width 49 height 18
click at [641, 397] on input "text" at bounding box center [540, 397] width 269 height 24
type input "10"
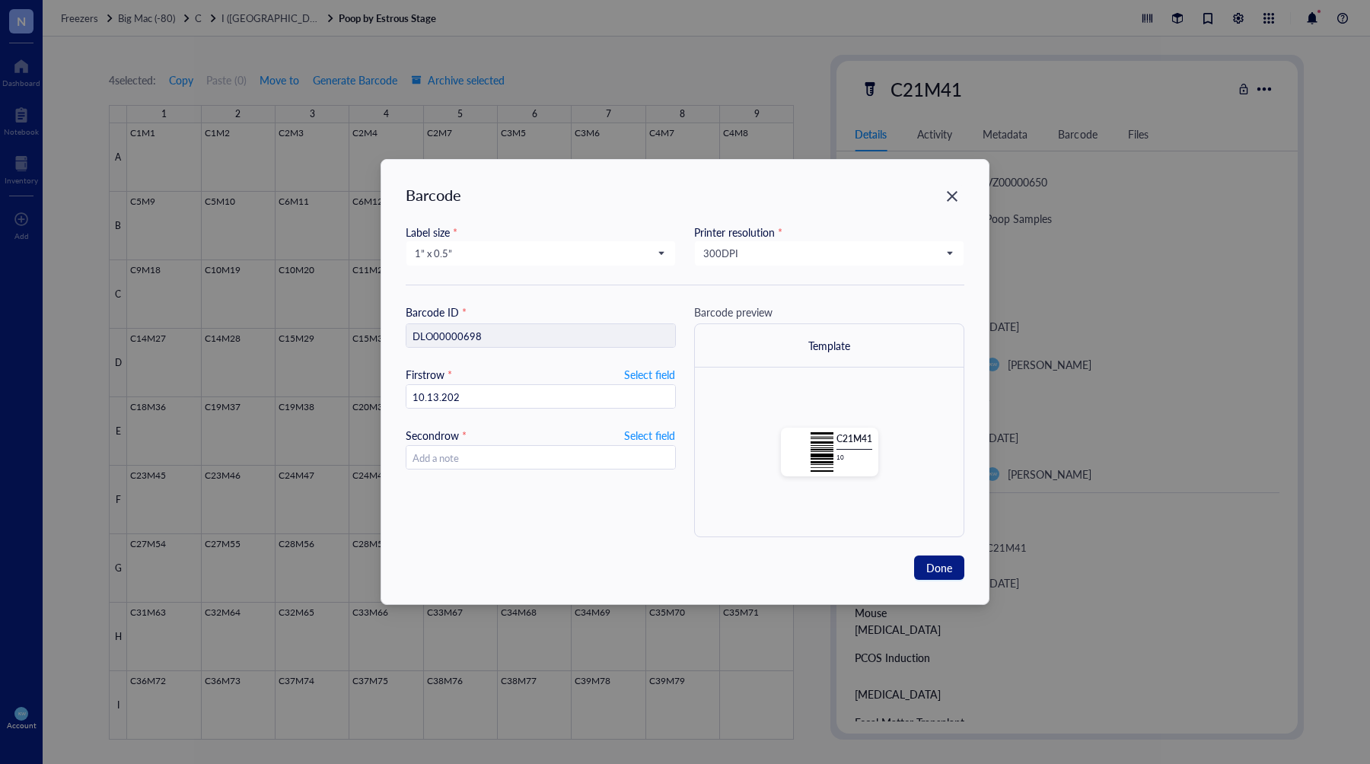
type input "10.13.2025"
click at [943, 564] on span "Done" at bounding box center [939, 567] width 26 height 17
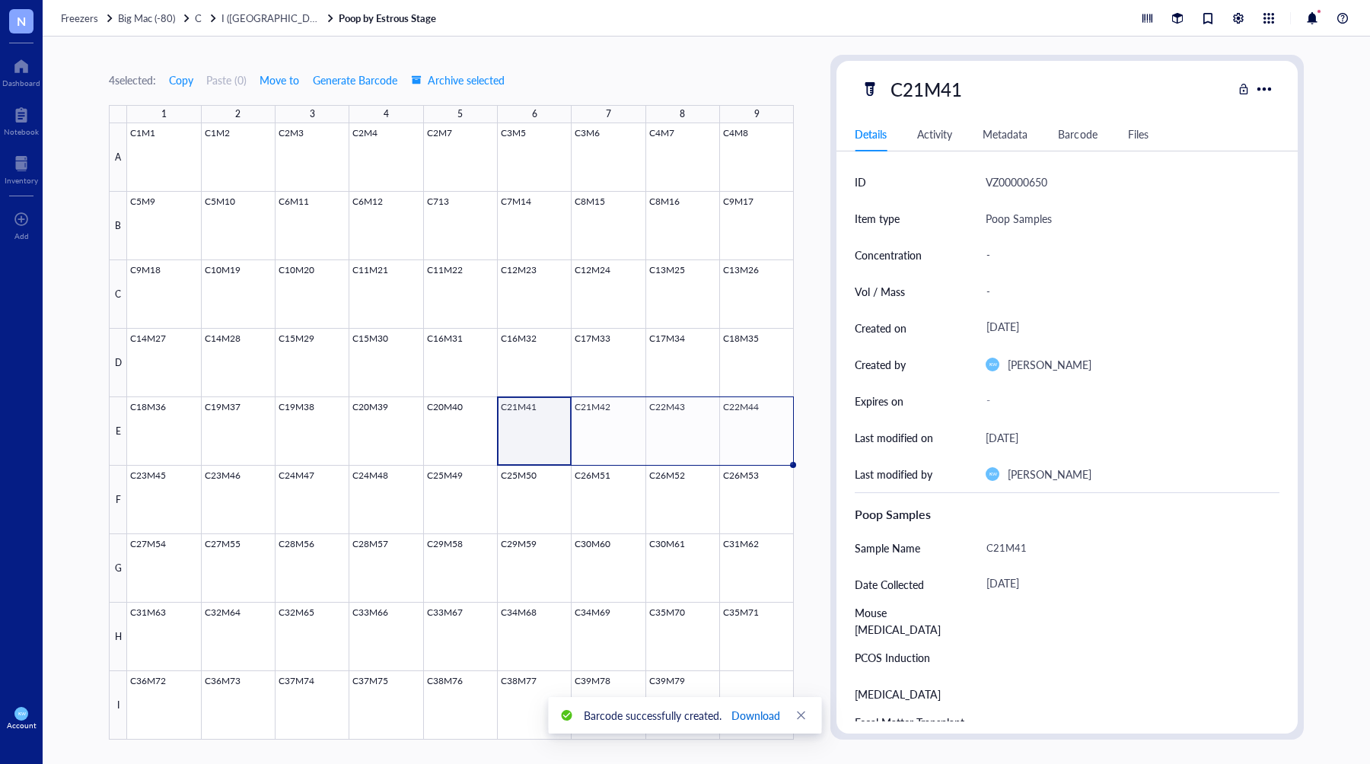
click at [756, 716] on span "Download" at bounding box center [755, 715] width 49 height 17
click at [574, 50] on div "4 selected: Copy Paste ( 0 ) Move to Generate Barcode Archive selected 1 2 3 4 …" at bounding box center [706, 400] width 1327 height 727
click at [231, 17] on span "I ([GEOGRAPHIC_DATA])" at bounding box center [277, 18] width 112 height 14
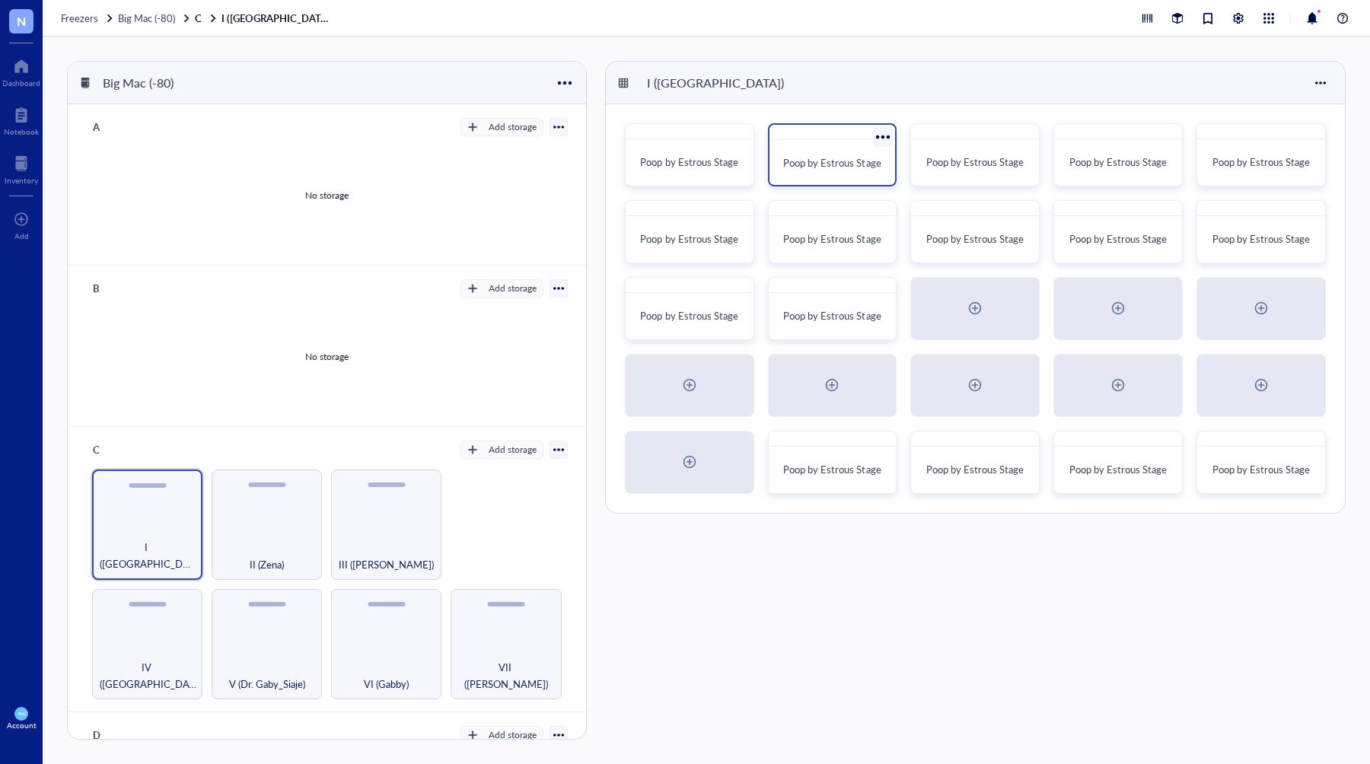
click at [803, 160] on span "Poop by Estrous Stage" at bounding box center [831, 162] width 97 height 14
